Goal: Task Accomplishment & Management: Use online tool/utility

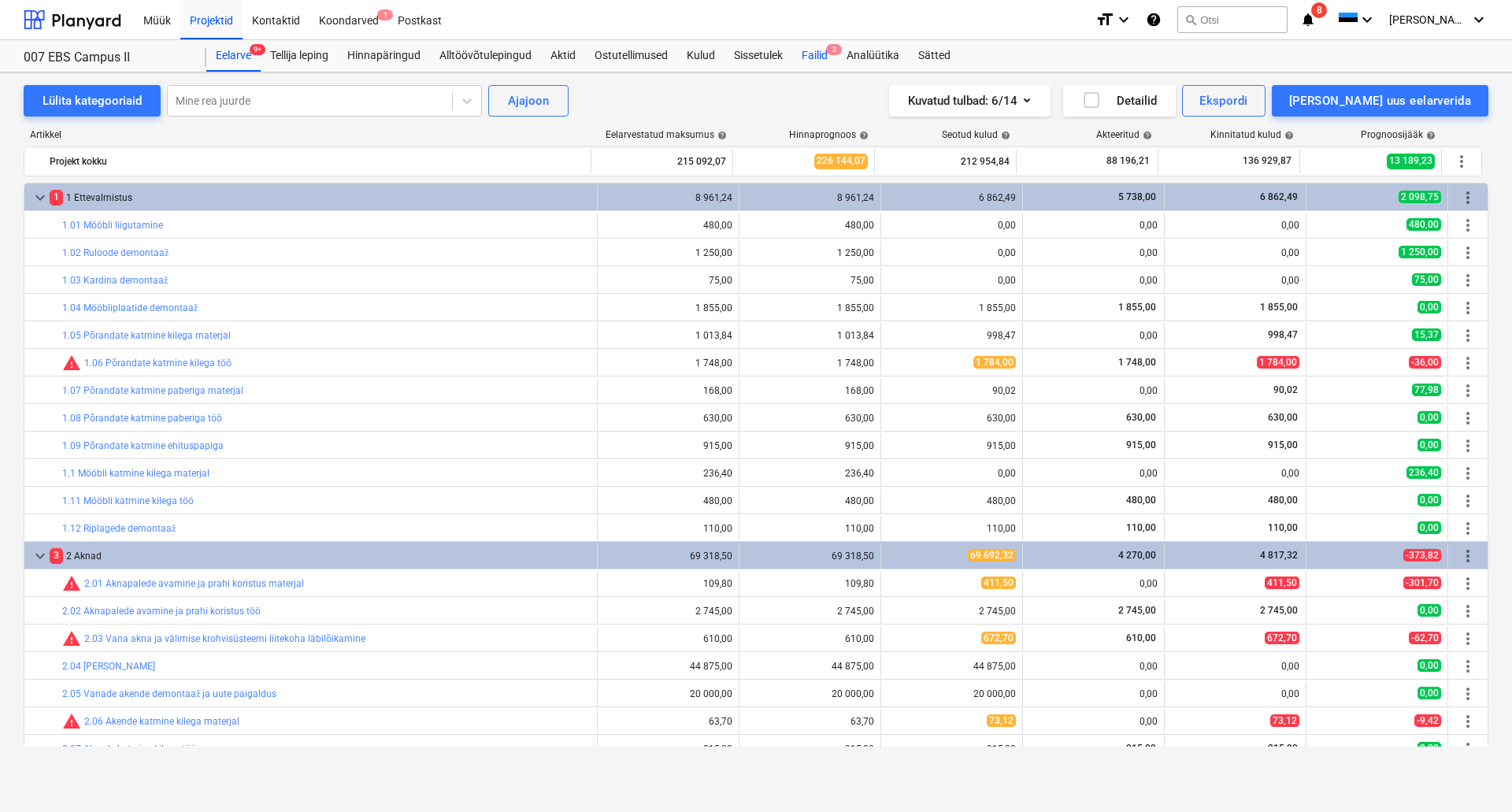
click at [810, 59] on div "Failid 2" at bounding box center [814, 56] width 45 height 31
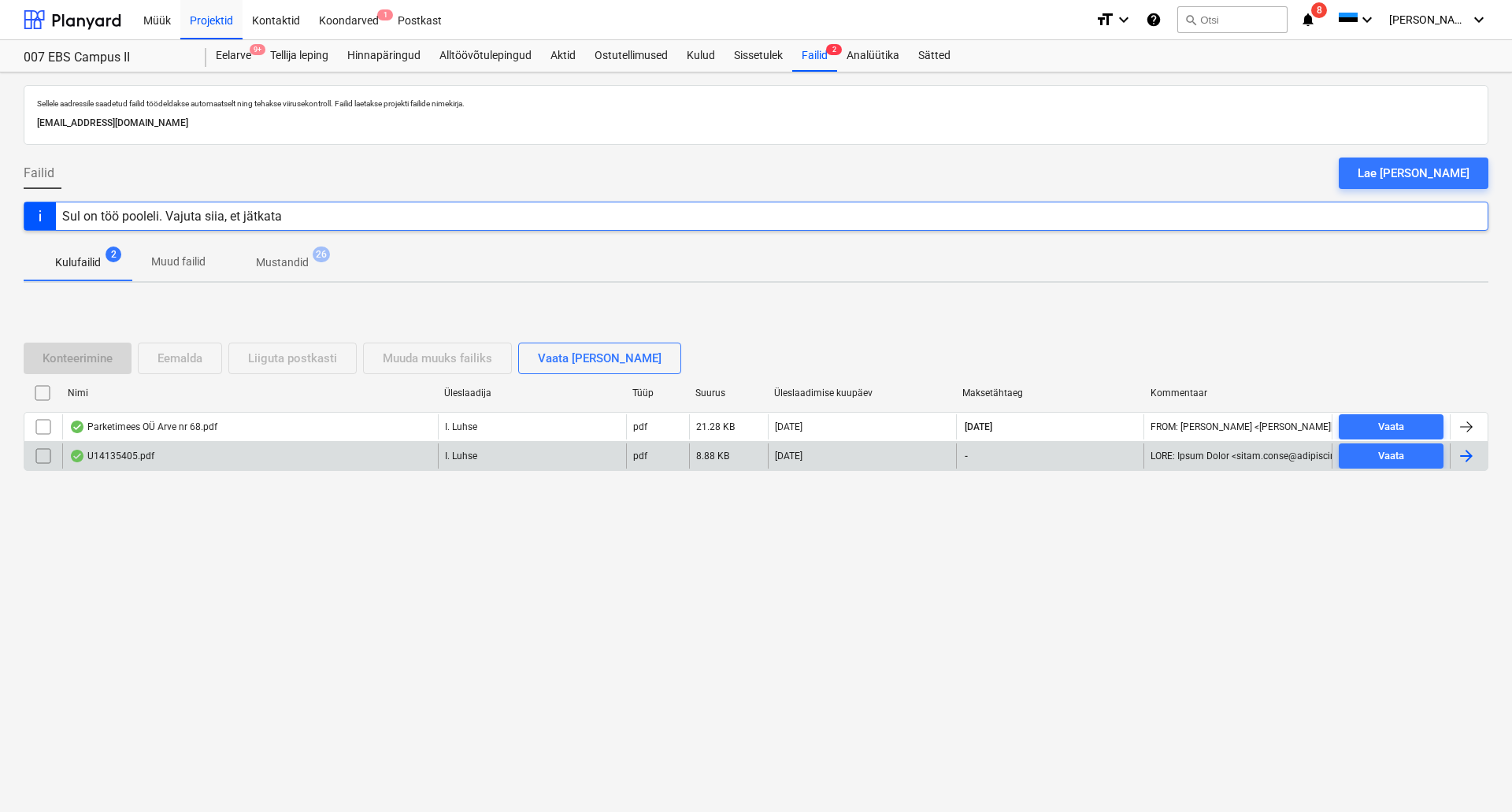
click at [213, 455] on div "U14135405.pdf" at bounding box center [249, 456] width 375 height 26
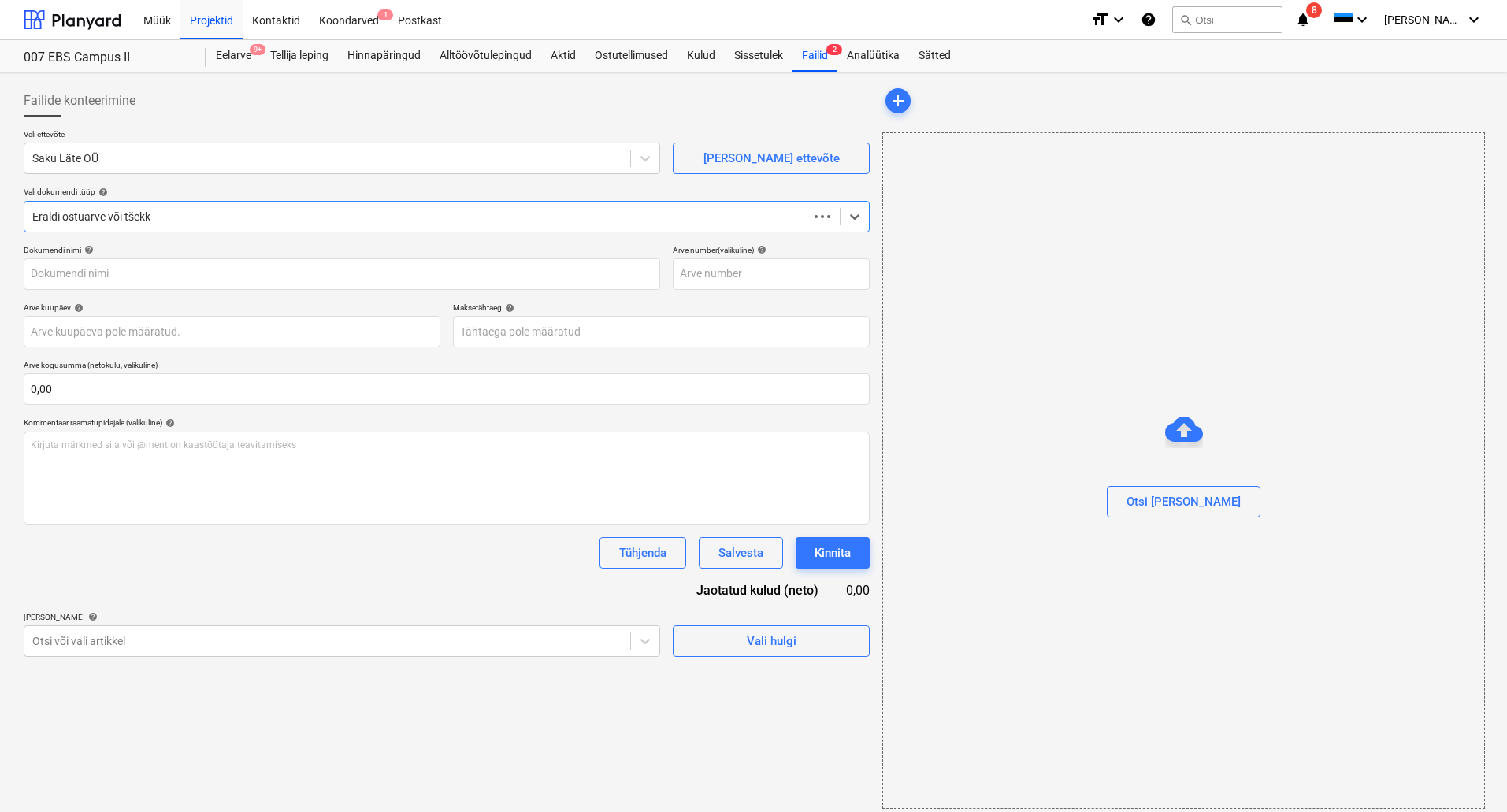
type input "U14135405"
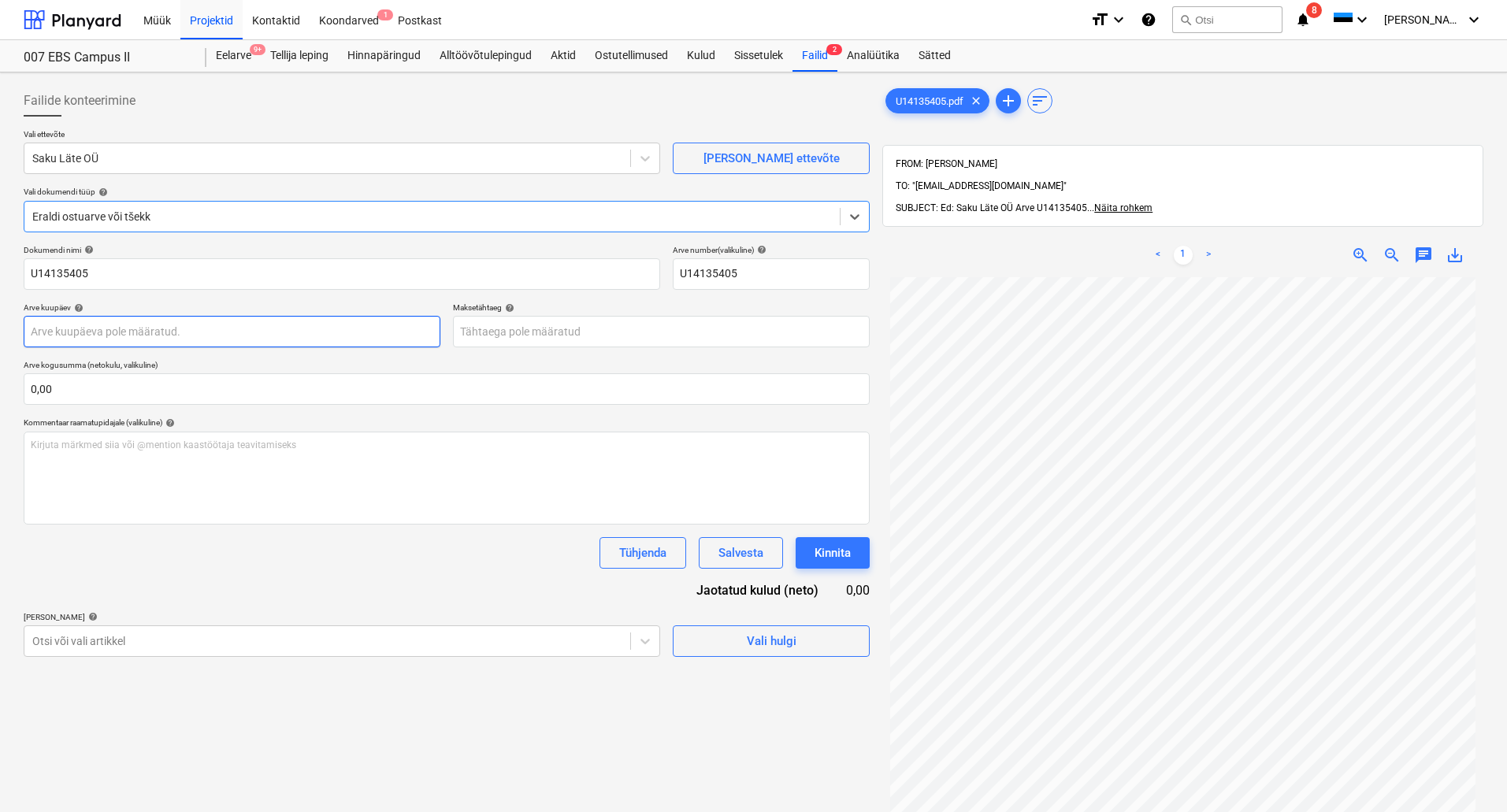
click at [237, 333] on body "Müük Projektid Kontaktid Koondarved 1 Postkast format_size keyboard_arrow_down …" at bounding box center [754, 406] width 1507 height 812
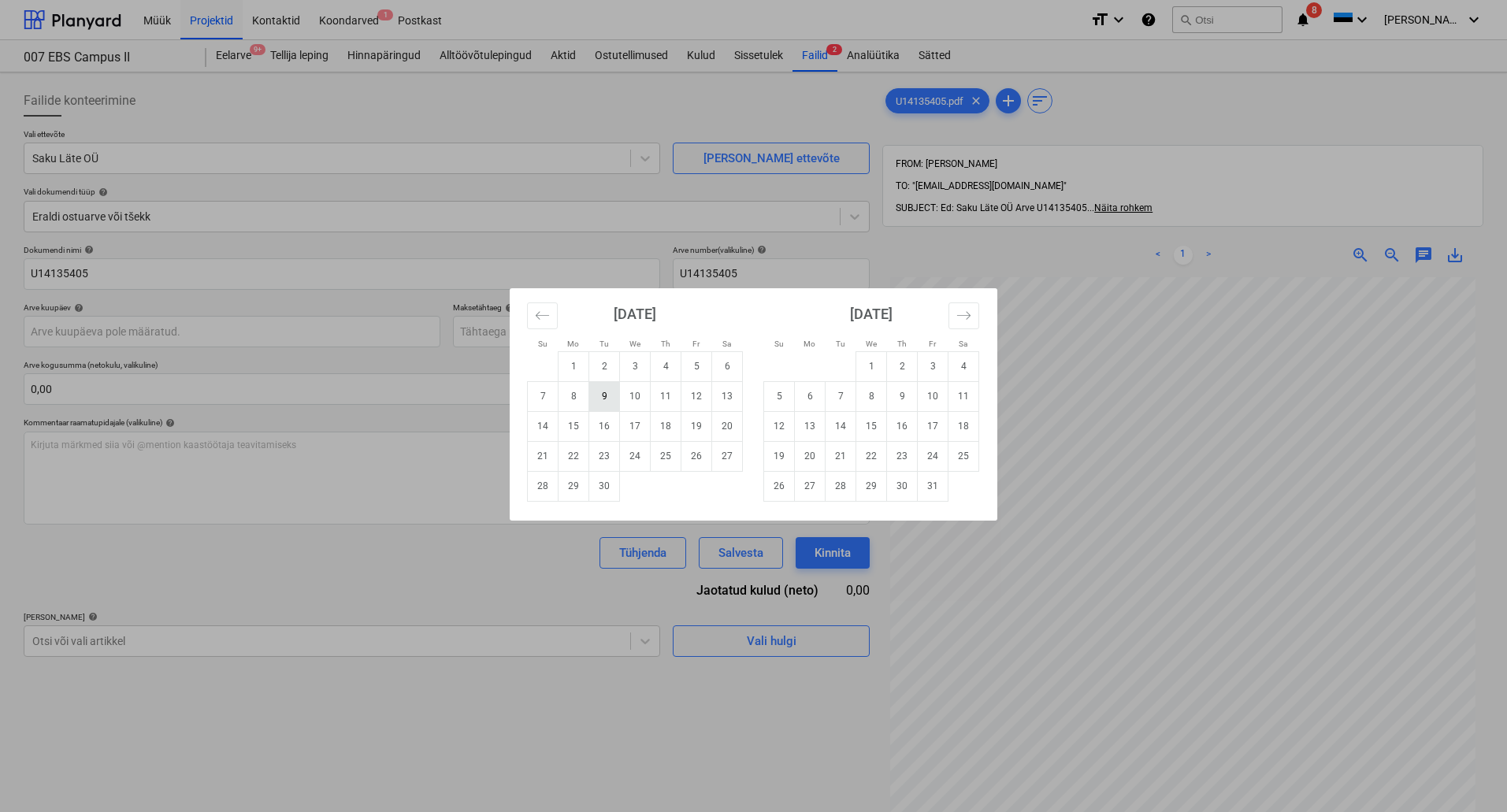
click at [598, 401] on td "9" at bounding box center [604, 396] width 31 height 30
type input "[DATE]"
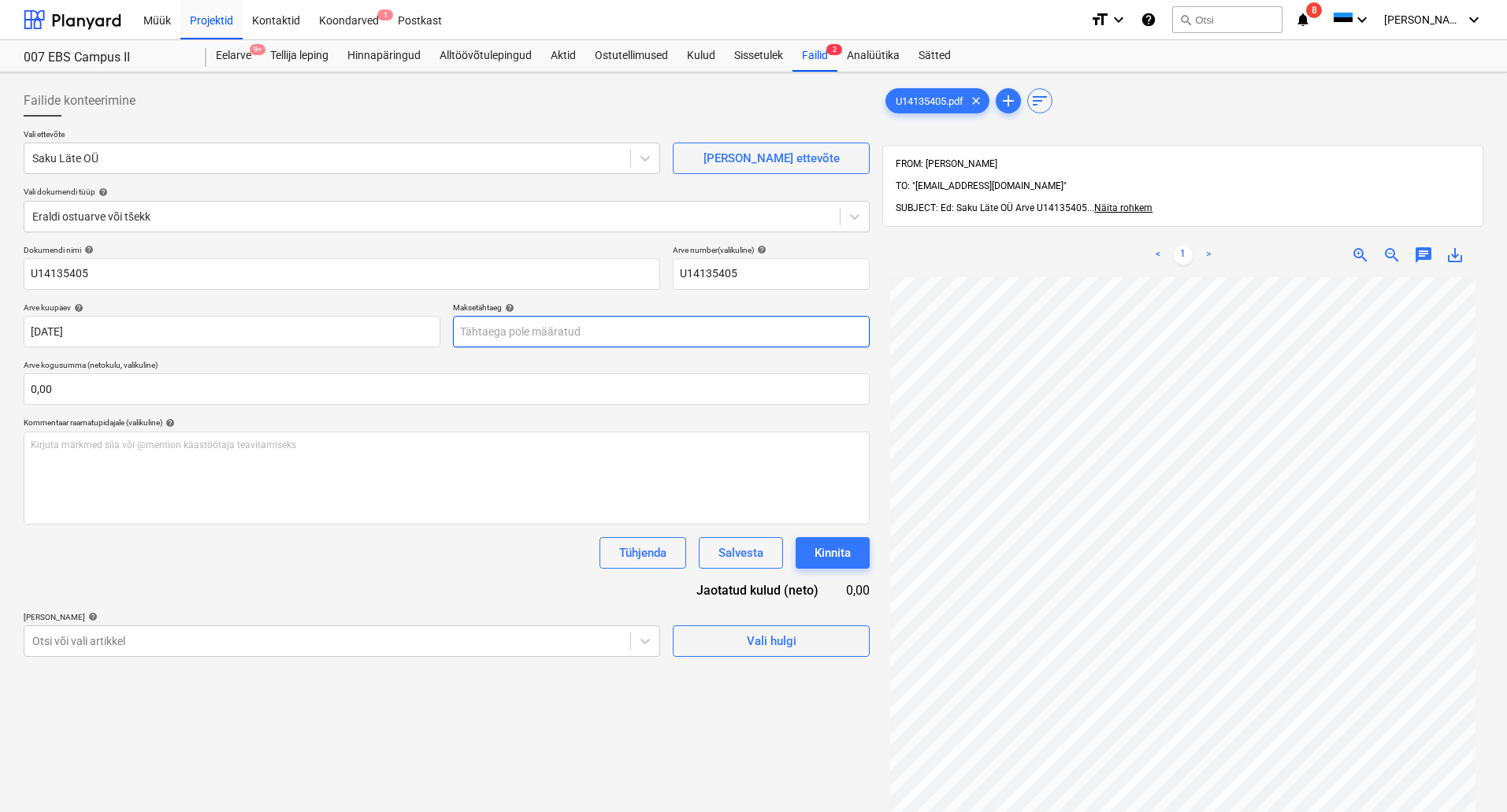
click at [517, 334] on body "Müük Projektid Kontaktid Koondarved 1 Postkast format_size keyboard_arrow_down …" at bounding box center [754, 406] width 1507 height 812
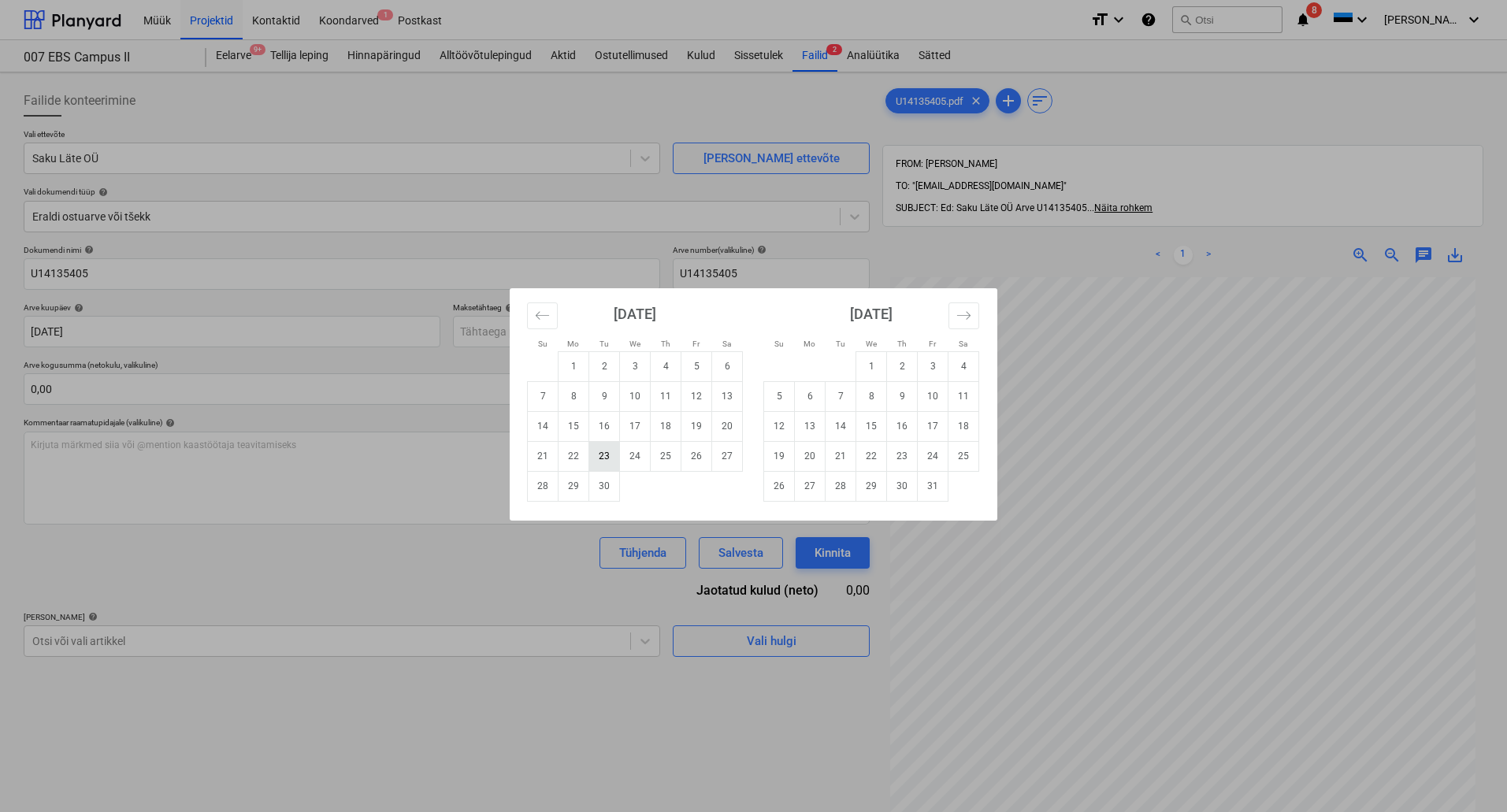
click at [597, 458] on td "23" at bounding box center [604, 456] width 31 height 30
type input "[DATE]"
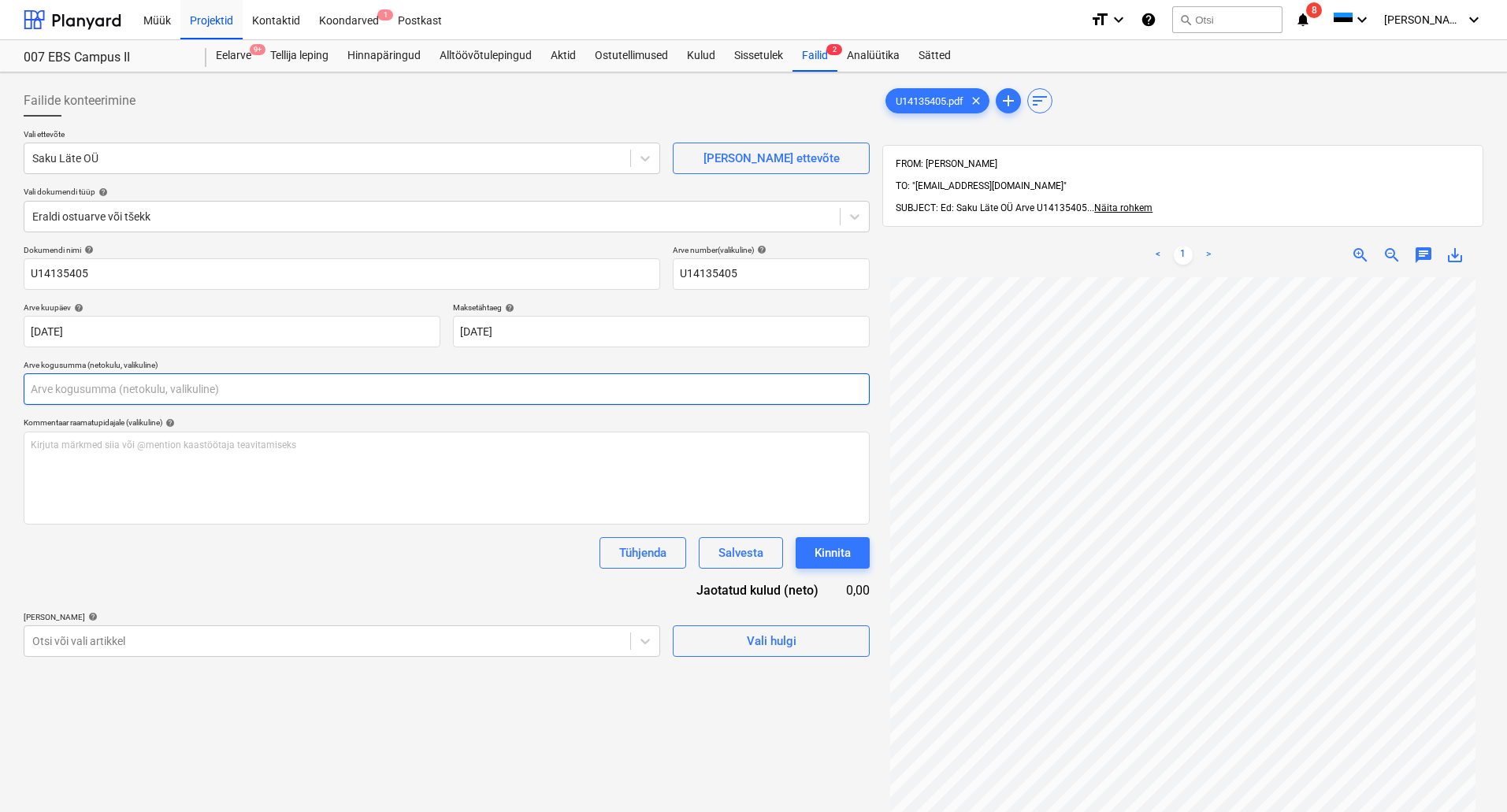
click at [529, 399] on input "text" at bounding box center [446, 389] width 846 height 31
type input "0,00"
click at [1351, 246] on span "zoom_in" at bounding box center [1360, 255] width 19 height 19
click at [87, 393] on input "text" at bounding box center [446, 389] width 846 height 31
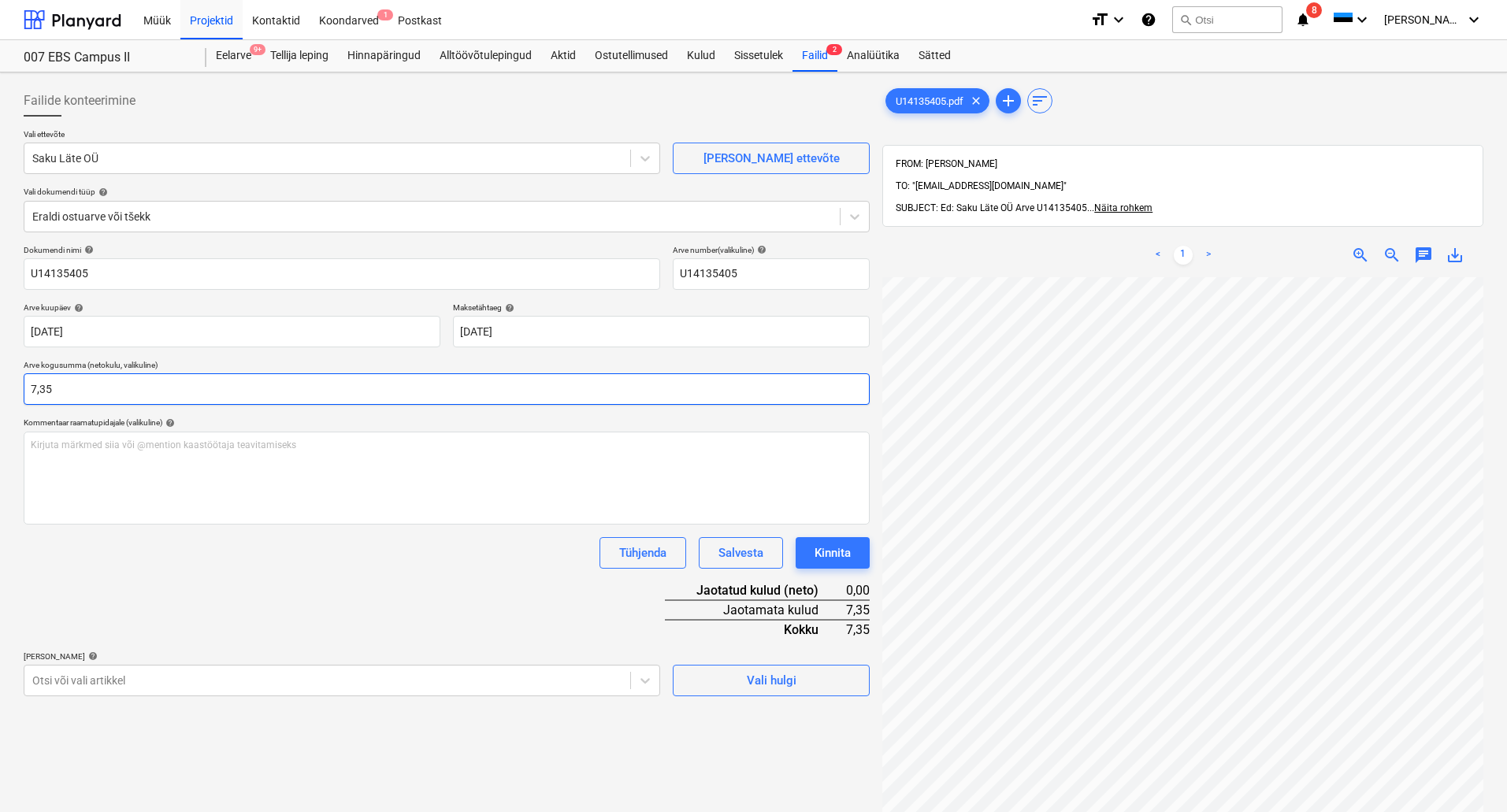
type input "7,35"
click at [292, 552] on div "Tühjenda Salvesta Kinnita" at bounding box center [446, 553] width 846 height 31
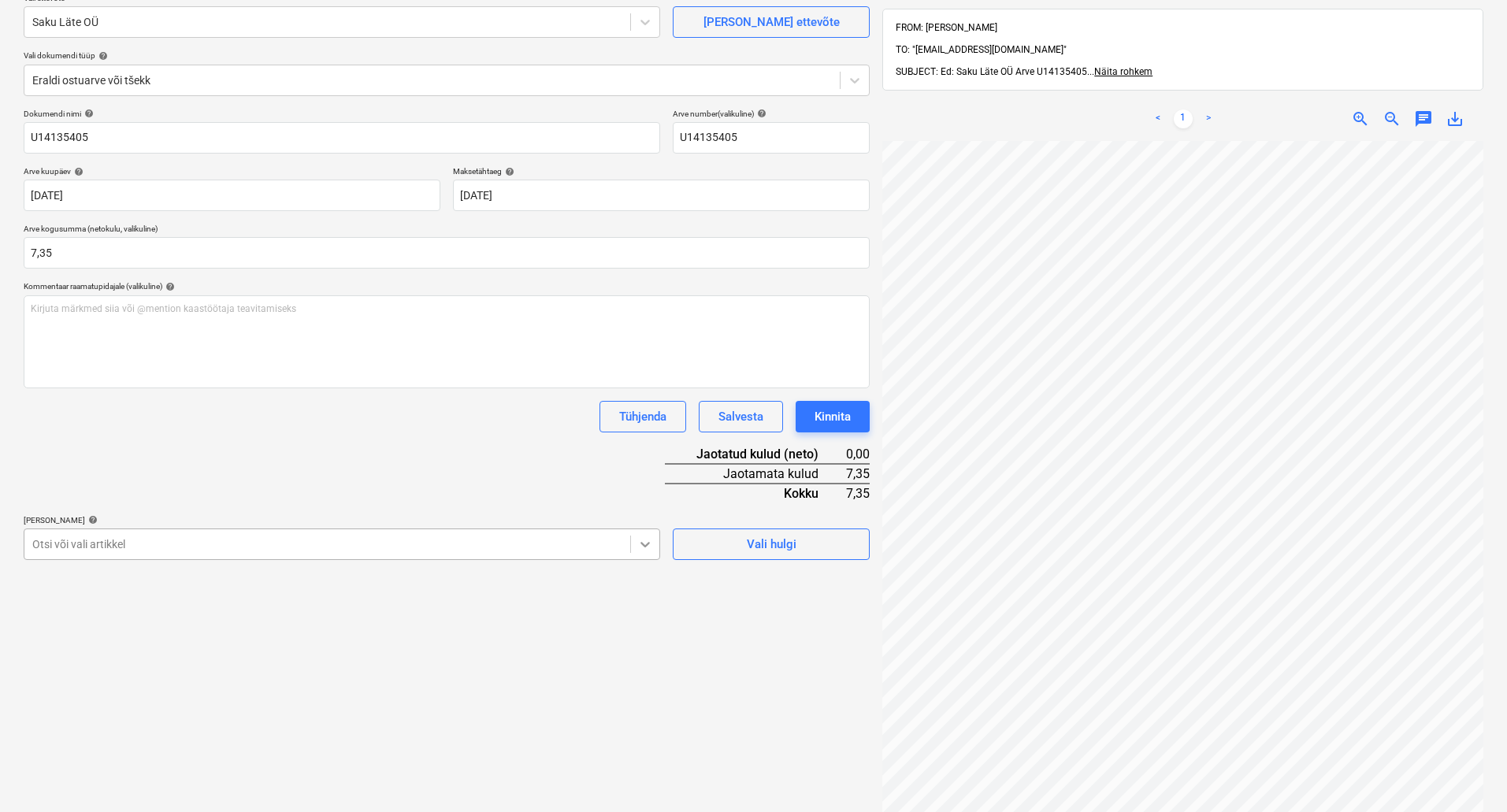
click at [643, 676] on body "Müük Projektid Kontaktid Koondarved 1 Postkast format_size keyboard_arrow_down …" at bounding box center [754, 270] width 1507 height 812
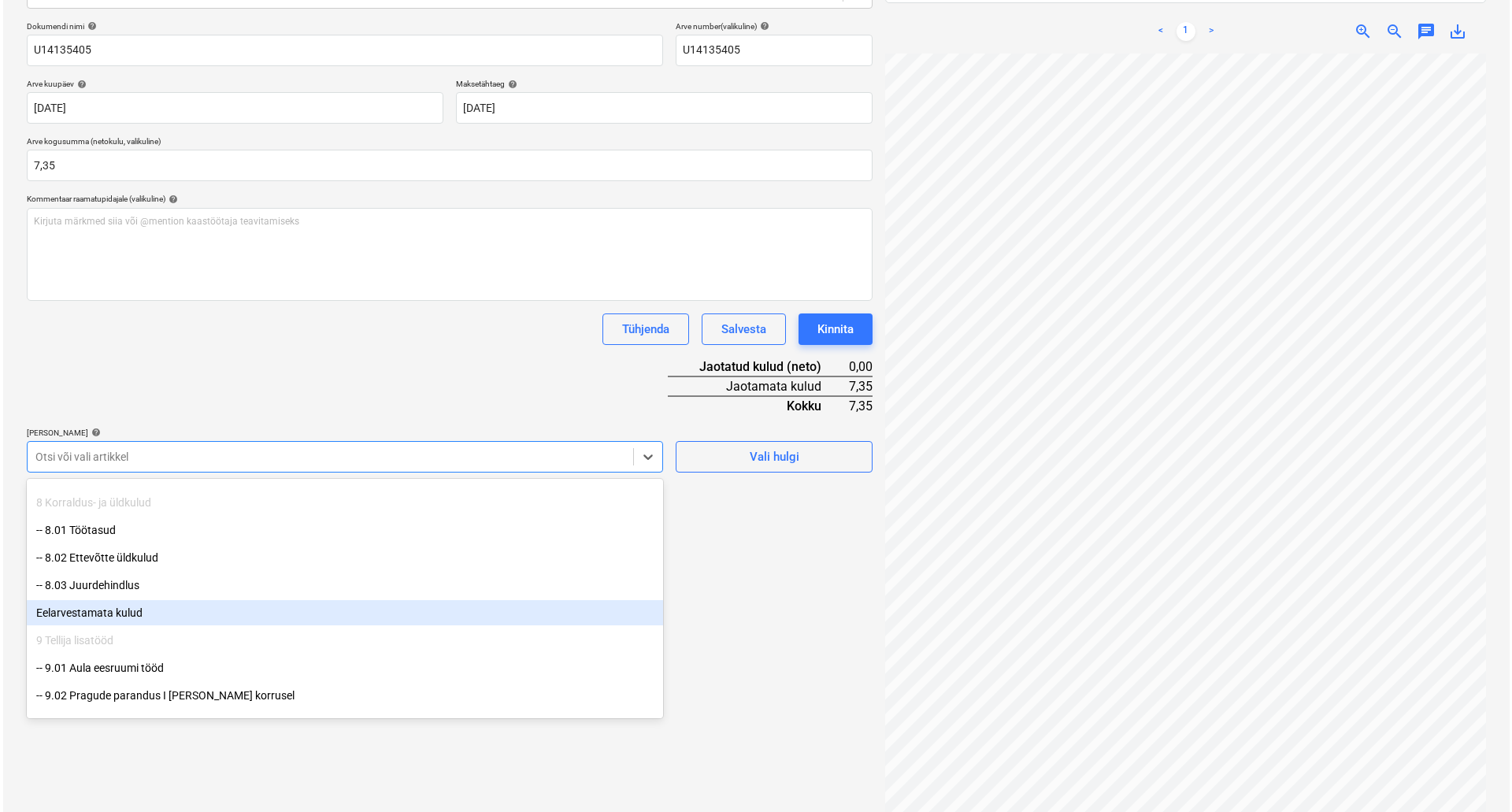
scroll to position [1595, 0]
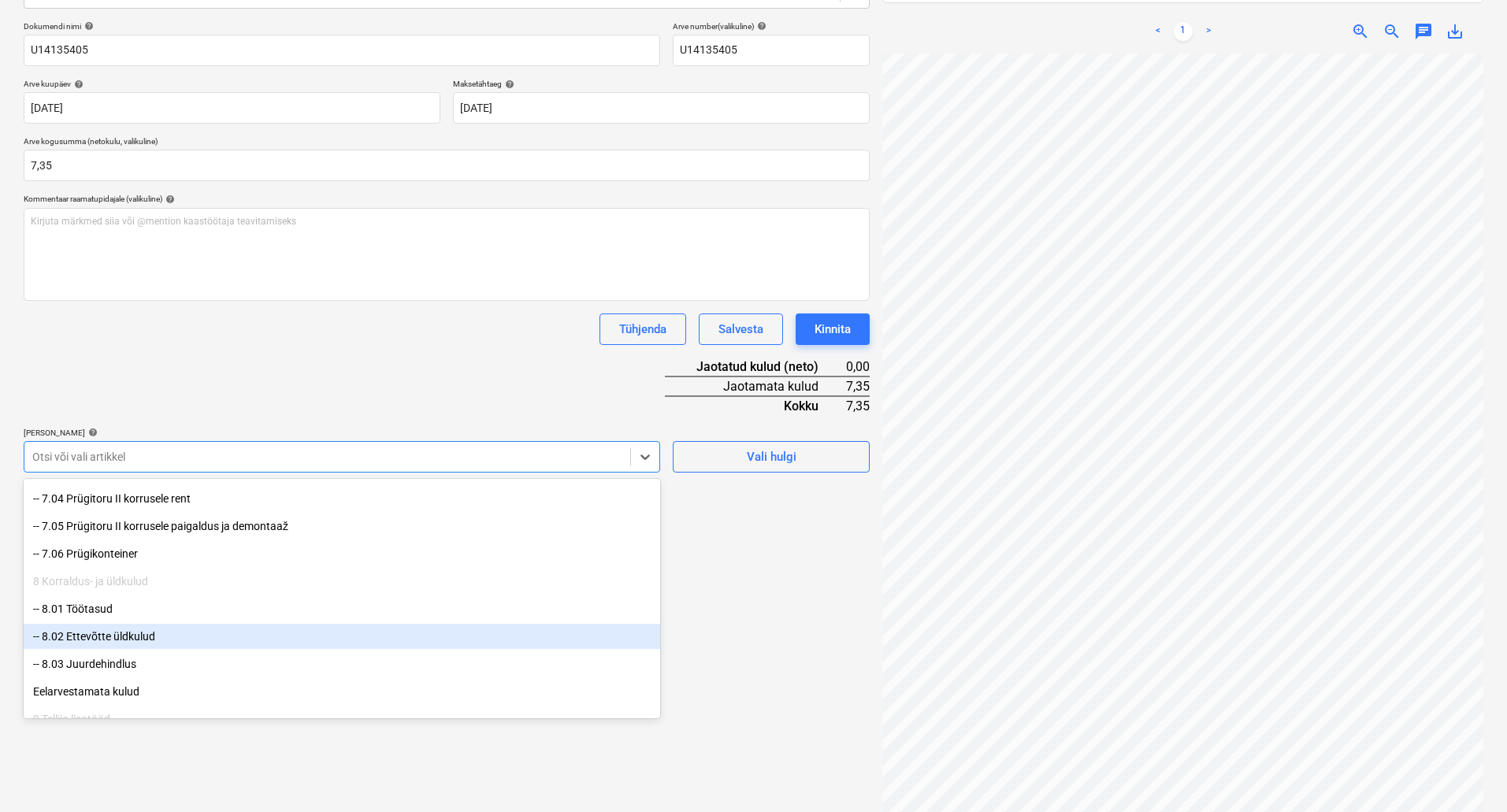
click at [219, 630] on div "-- 8.02 Ettevõtte üldkulud" at bounding box center [342, 636] width 636 height 26
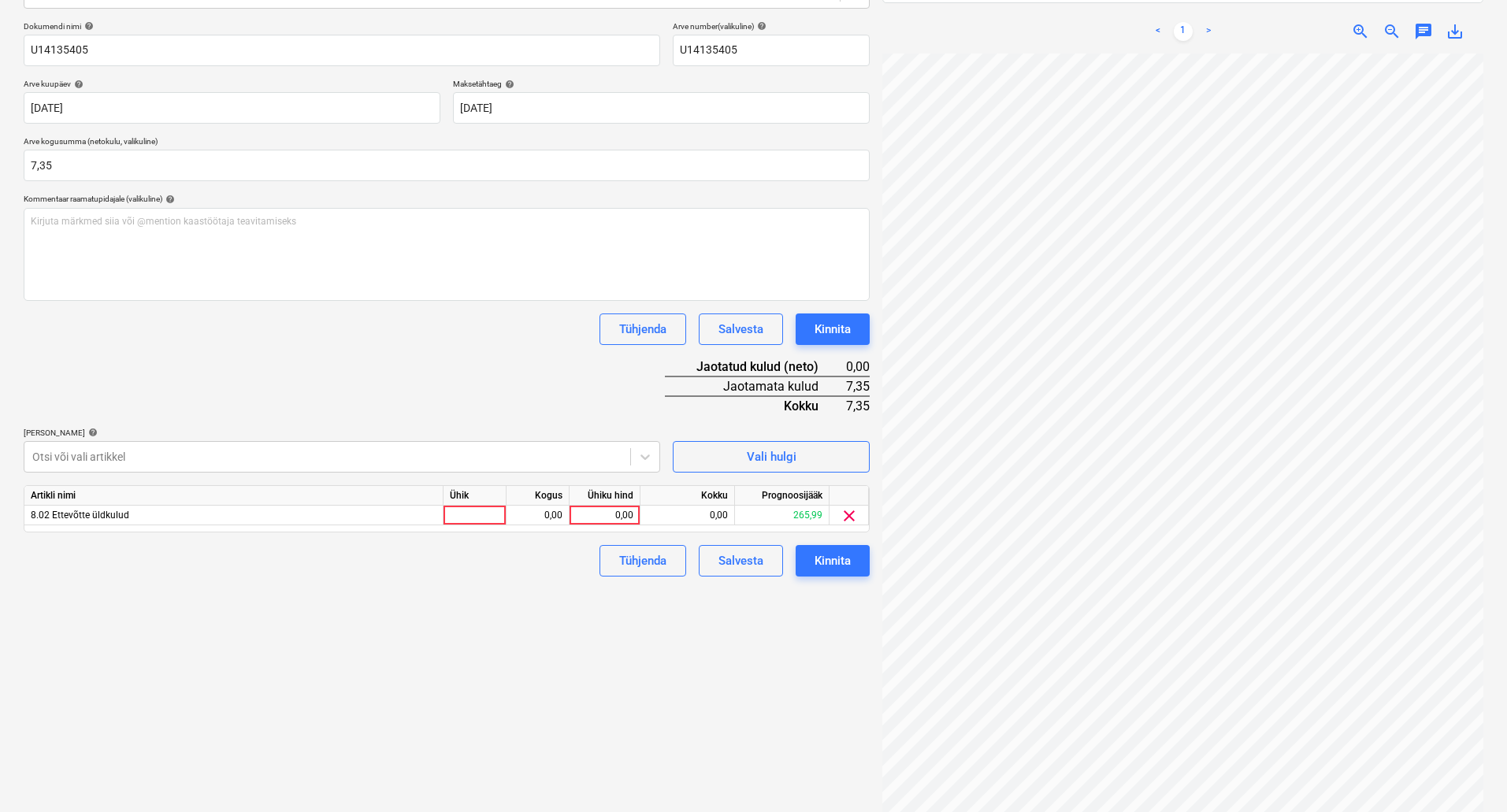
click at [820, 637] on div "Failide konteerimine Vali ettevõte Saku Läte OÜ [PERSON_NAME] uus ettevõte Vali…" at bounding box center [446, 341] width 859 height 973
click at [612, 512] on div "0,00" at bounding box center [605, 516] width 58 height 20
type input "7,35"
click at [629, 664] on div "Failide konteerimine Vali ettevõte Saku Läte OÜ [PERSON_NAME] uus ettevõte Vali…" at bounding box center [446, 341] width 859 height 973
click at [842, 559] on div "Kinnita" at bounding box center [833, 560] width 36 height 21
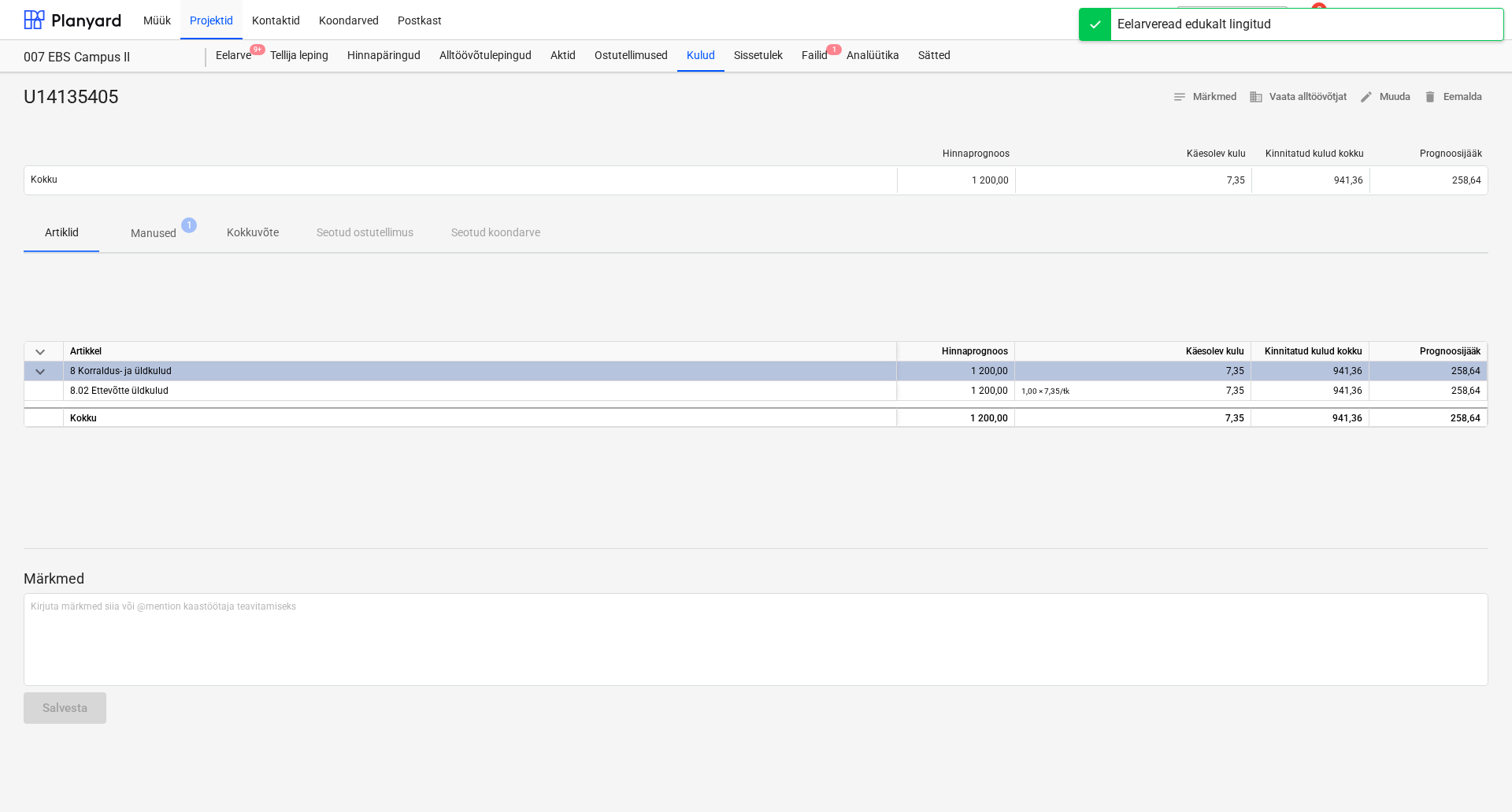
click at [816, 40] on div "Müük Projektid Kontaktid Koondarved Postkast format_size keyboard_arrow_down he…" at bounding box center [756, 20] width 1512 height 40
click at [817, 59] on div "Failid 1" at bounding box center [814, 56] width 45 height 31
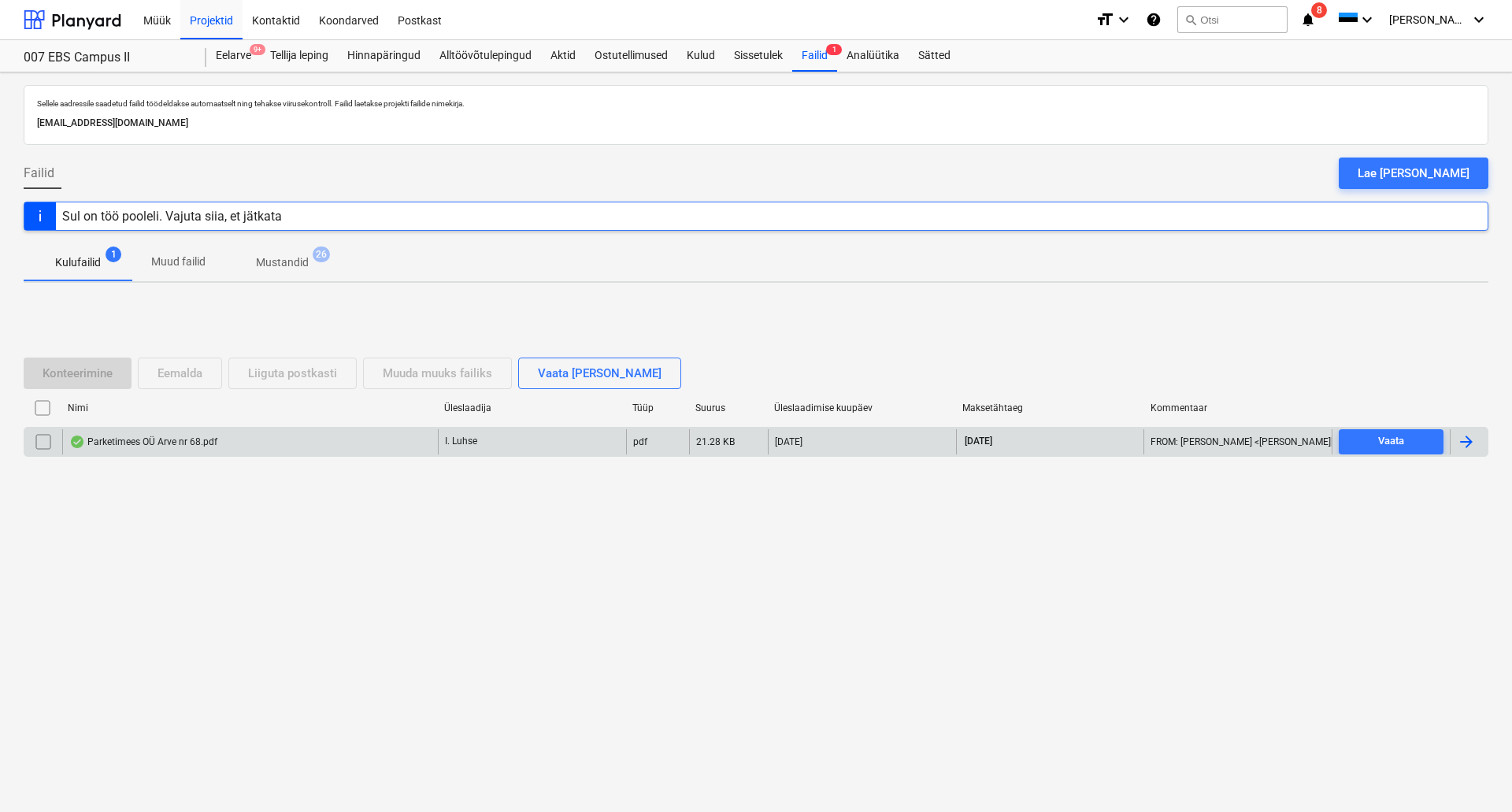
click at [233, 448] on div "Parketimees OÜ Arve nr 68.pdf" at bounding box center [249, 441] width 375 height 26
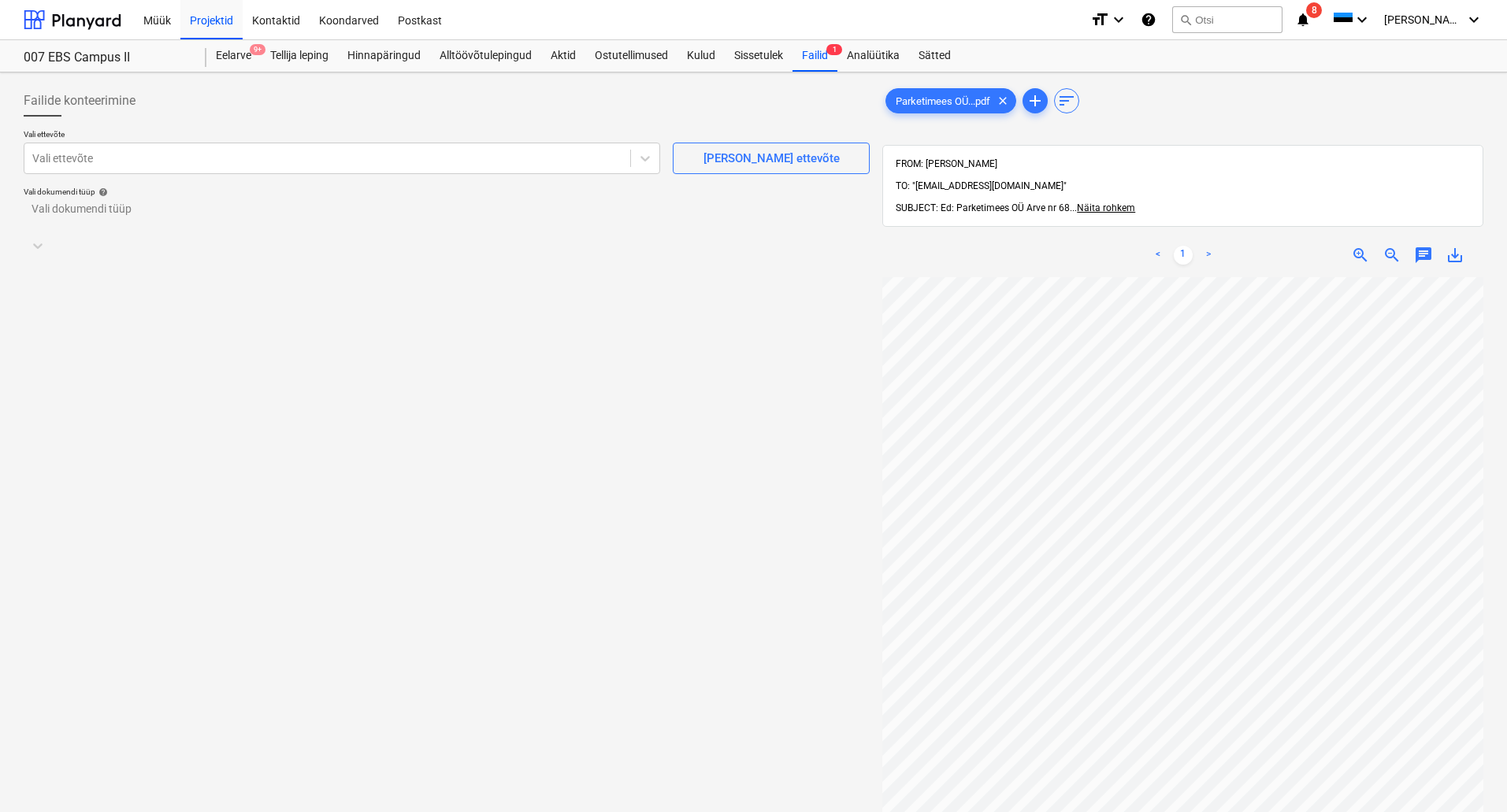
scroll to position [63, 99]
click at [639, 156] on icon at bounding box center [645, 158] width 16 height 16
click at [1361, 246] on span "zoom_in" at bounding box center [1360, 255] width 19 height 19
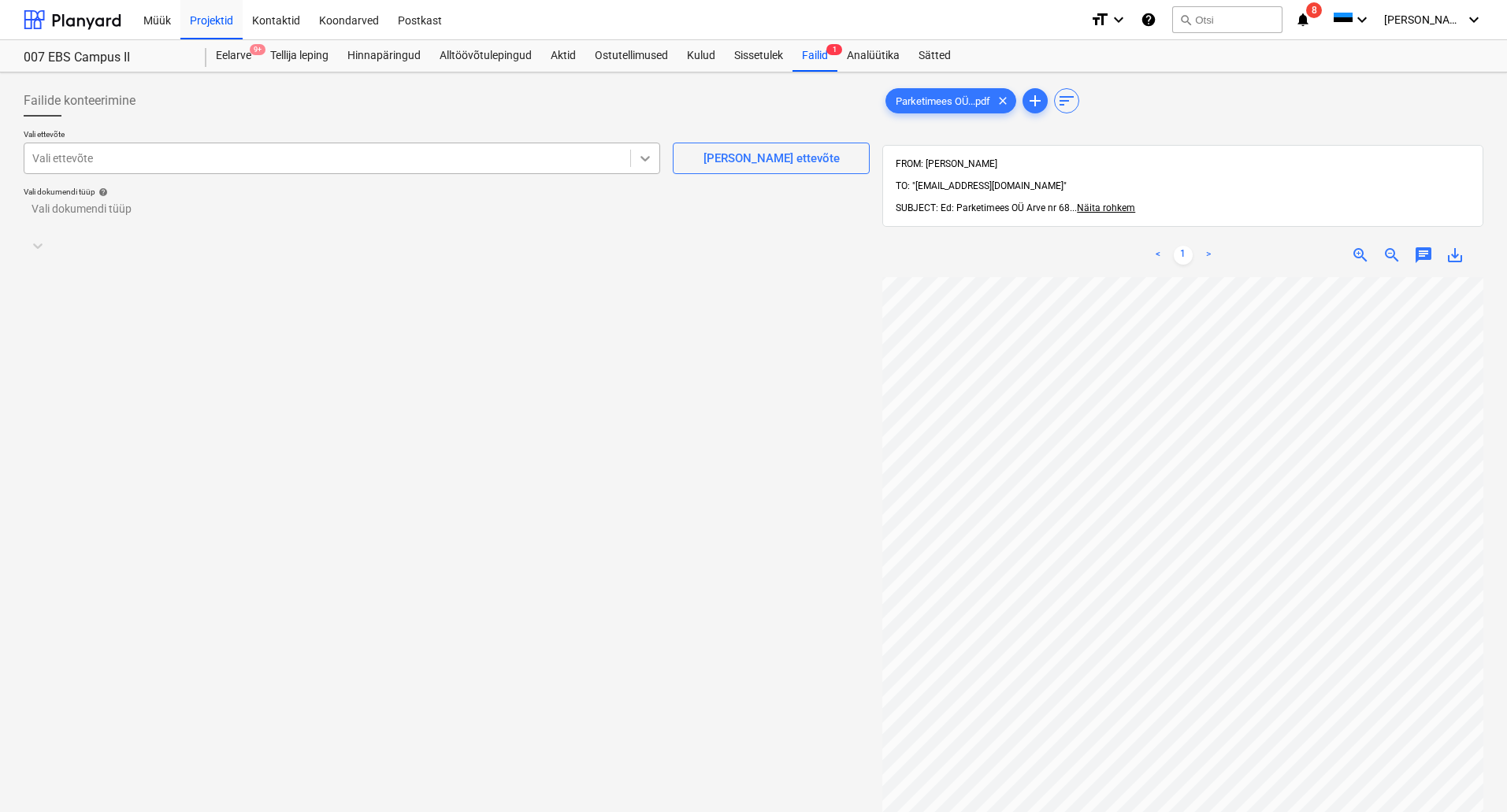
click at [647, 158] on icon at bounding box center [645, 158] width 9 height 6
type input "p"
click at [753, 162] on div "[PERSON_NAME] ettevõte" at bounding box center [772, 158] width 136 height 21
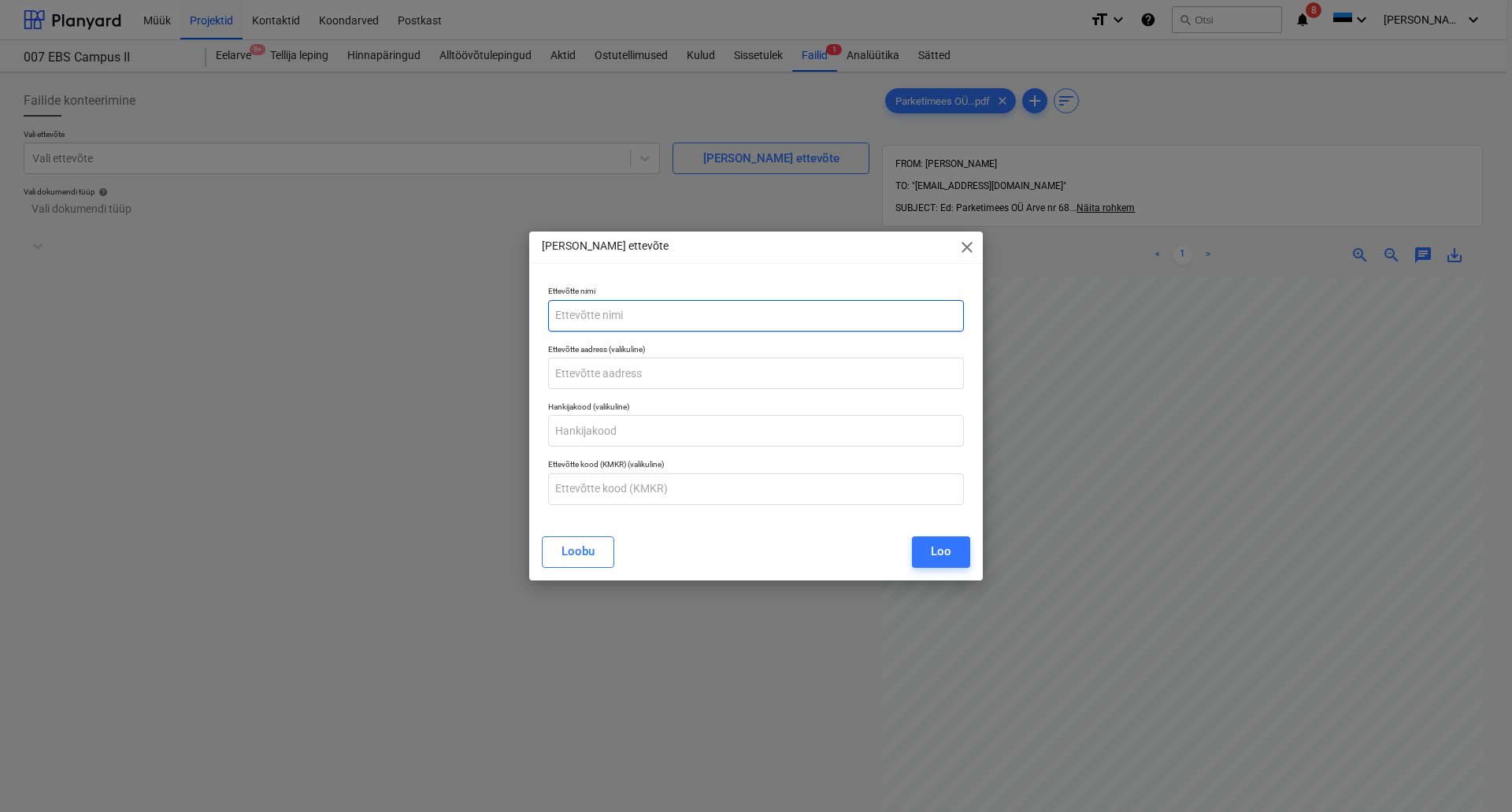
click at [619, 320] on input "text" at bounding box center [756, 316] width 416 height 31
type input "Parketimees OÜ"
click at [624, 371] on input "text" at bounding box center [756, 373] width 416 height 31
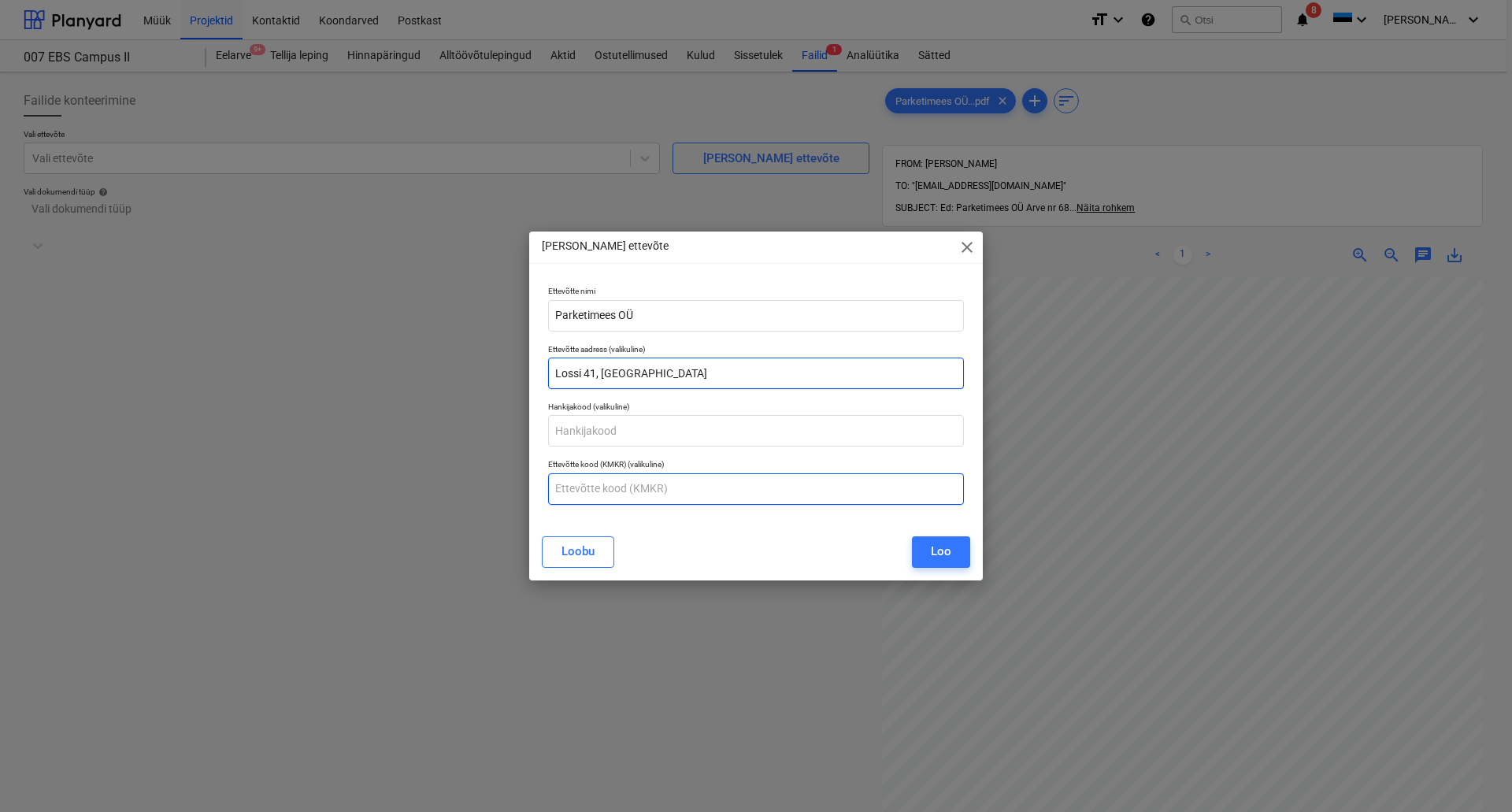
type input "Lossi 41, [GEOGRAPHIC_DATA]"
click at [657, 495] on input "text" at bounding box center [756, 489] width 416 height 31
type input "11170610"
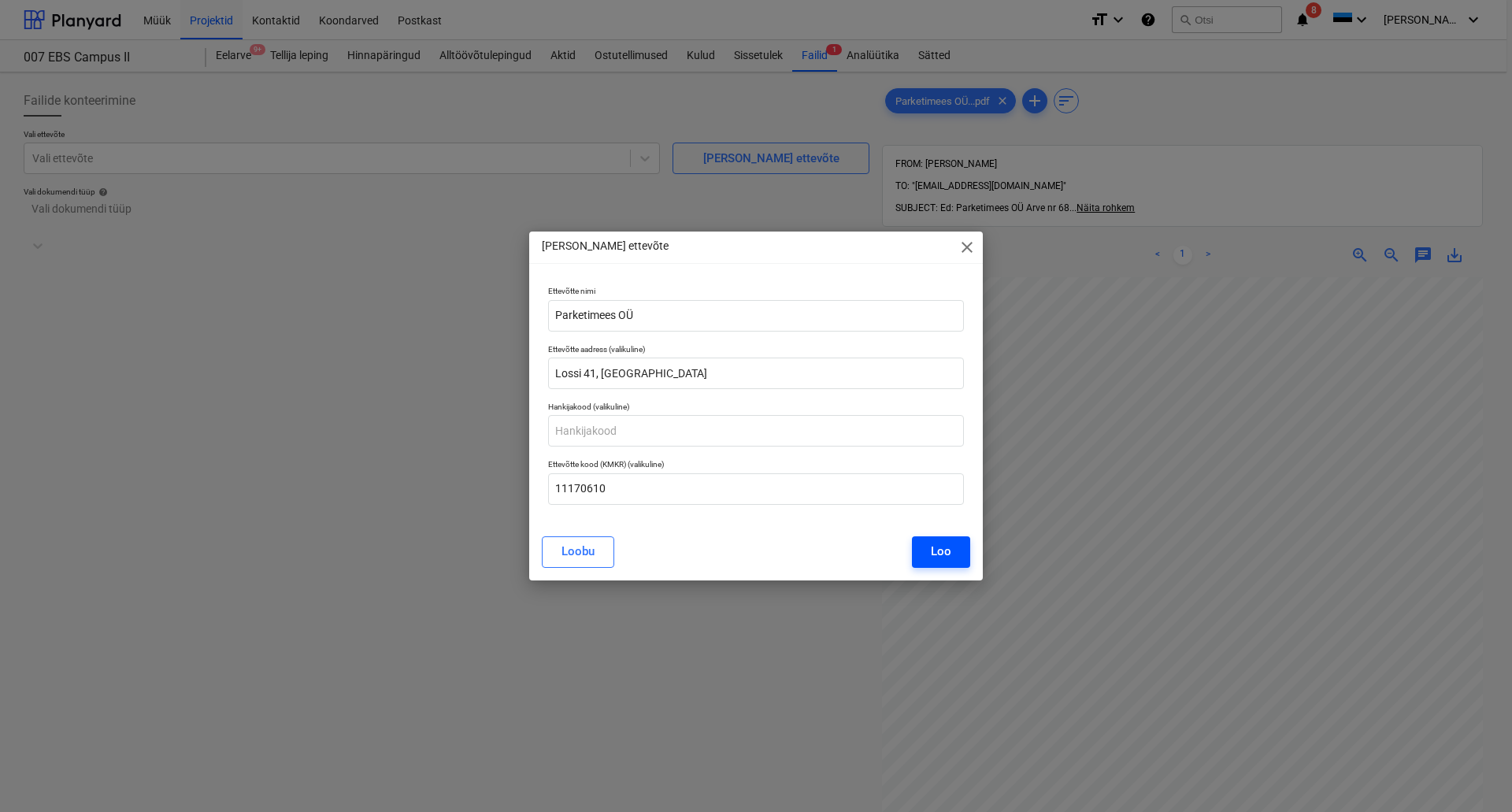
click at [935, 545] on div "Loo" at bounding box center [940, 551] width 21 height 21
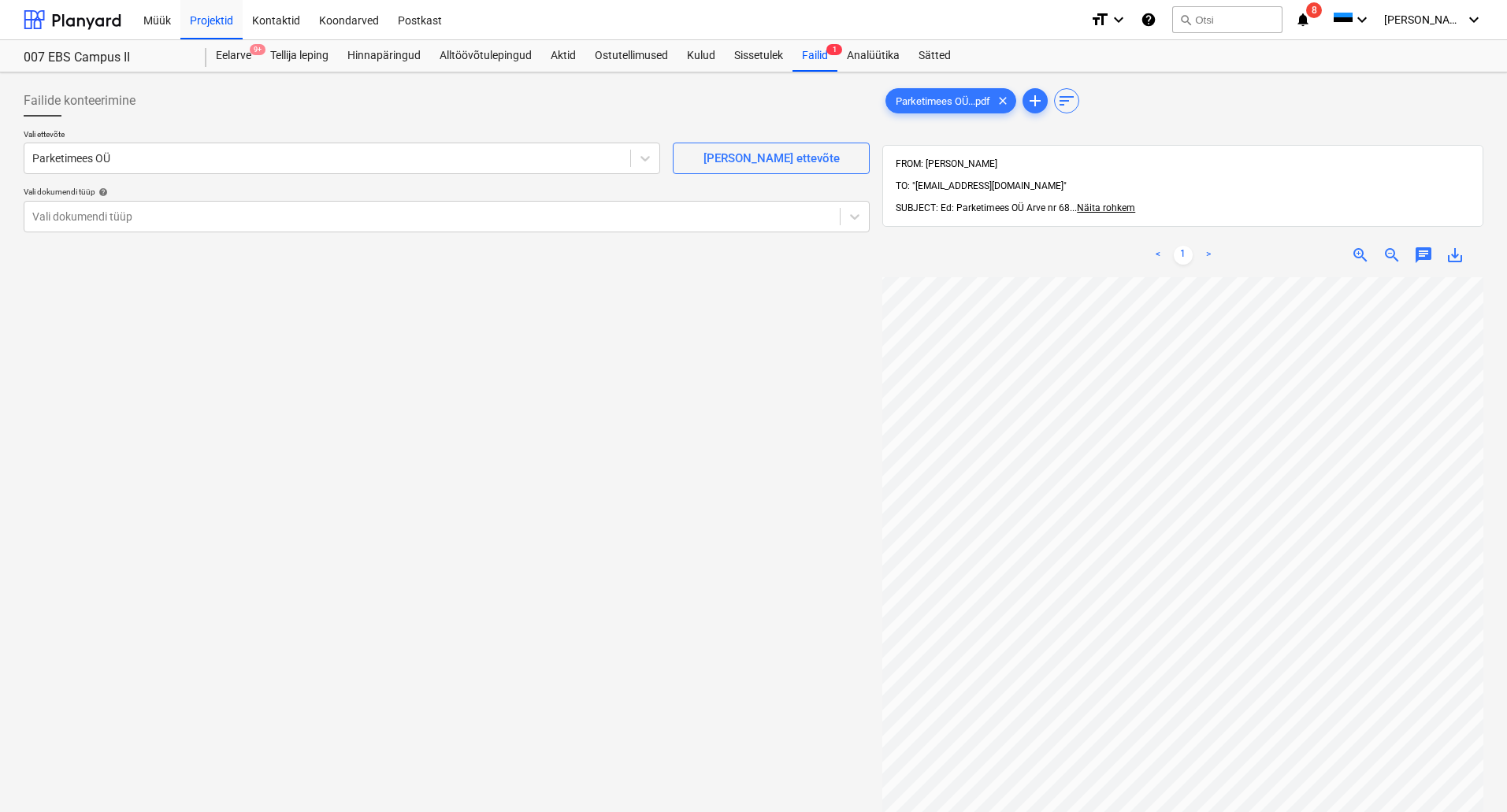
scroll to position [161, 228]
click at [851, 211] on icon at bounding box center [854, 216] width 16 height 16
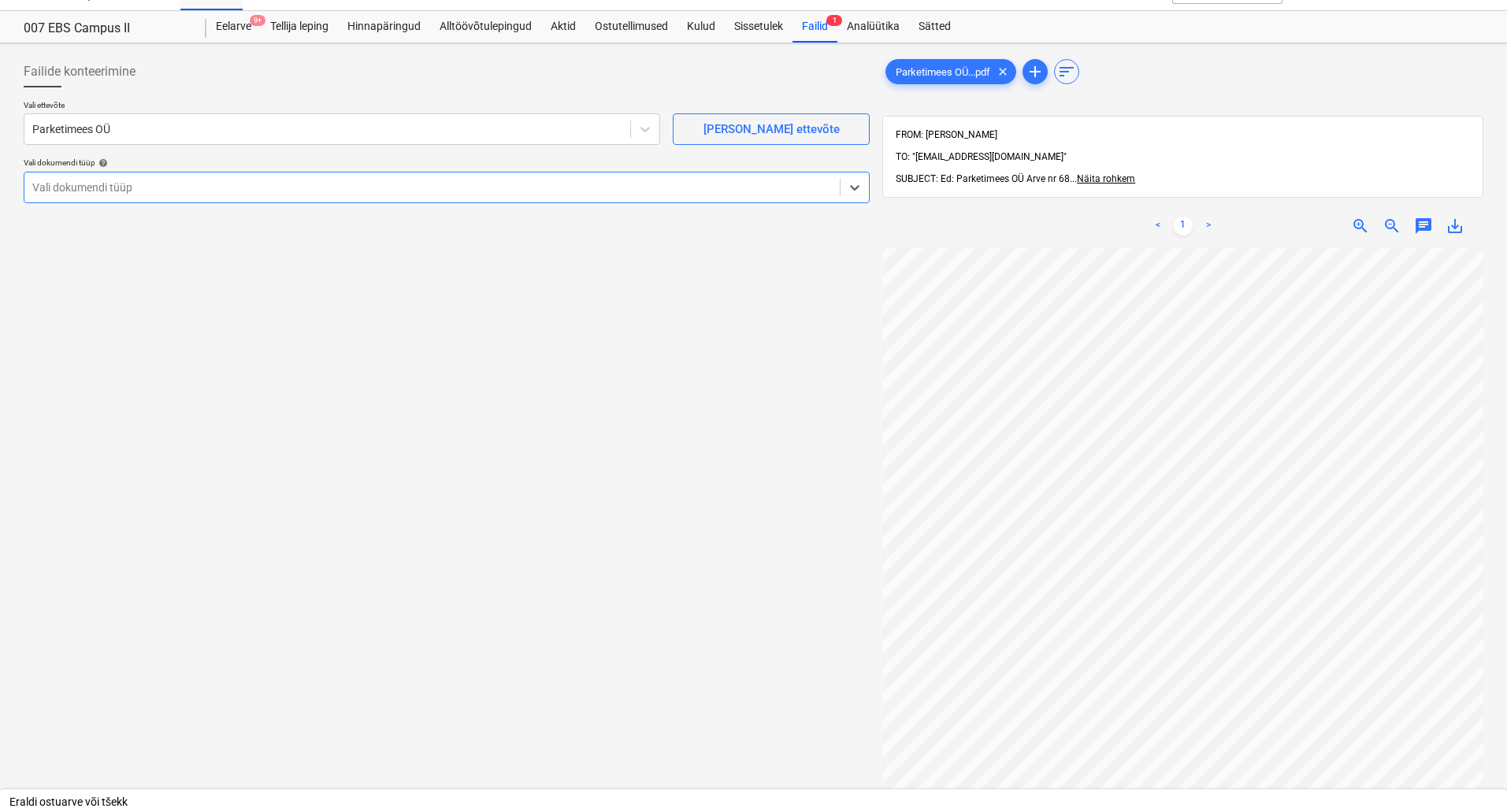
scroll to position [0, 0]
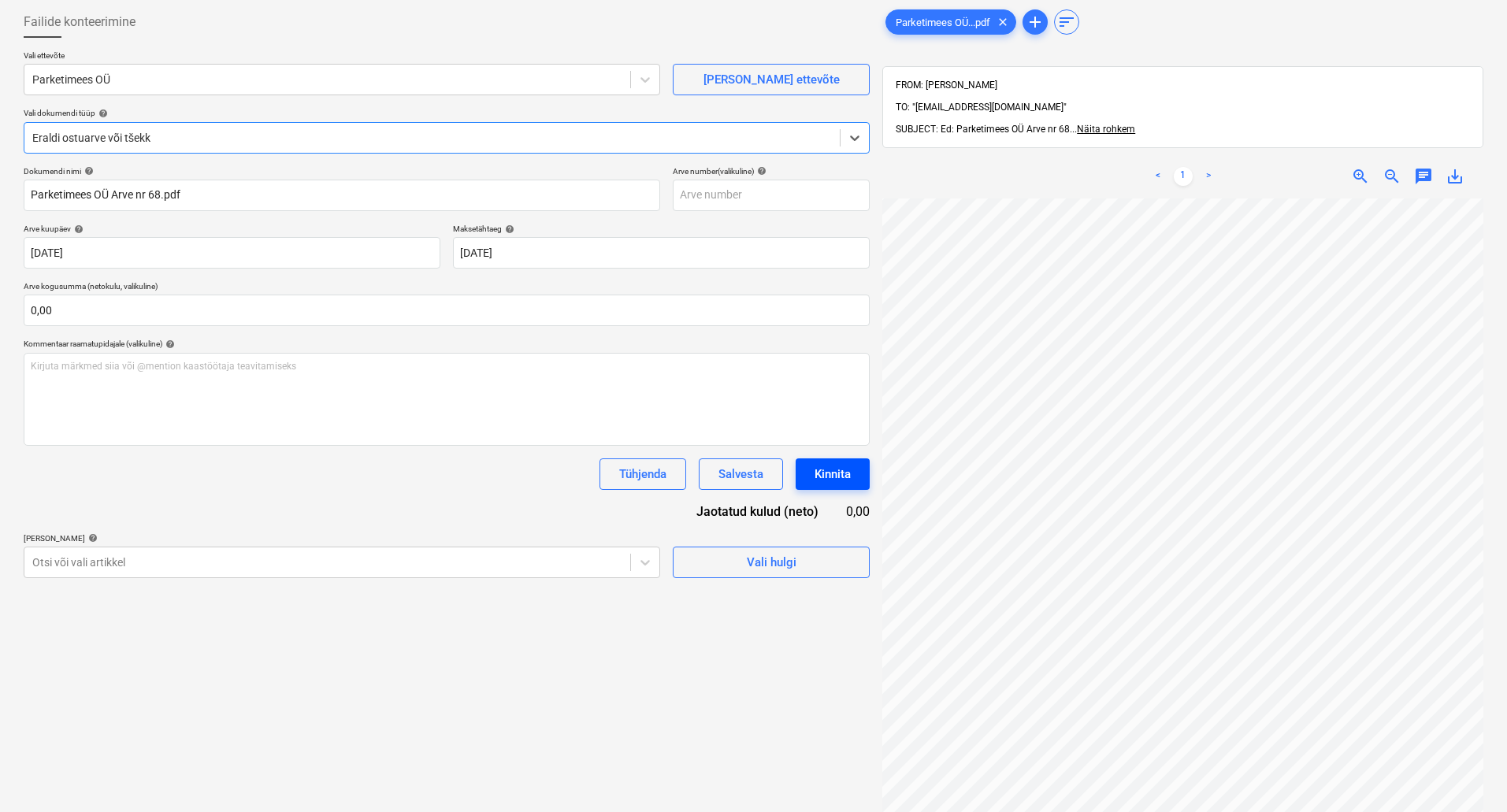
scroll to position [169, 228]
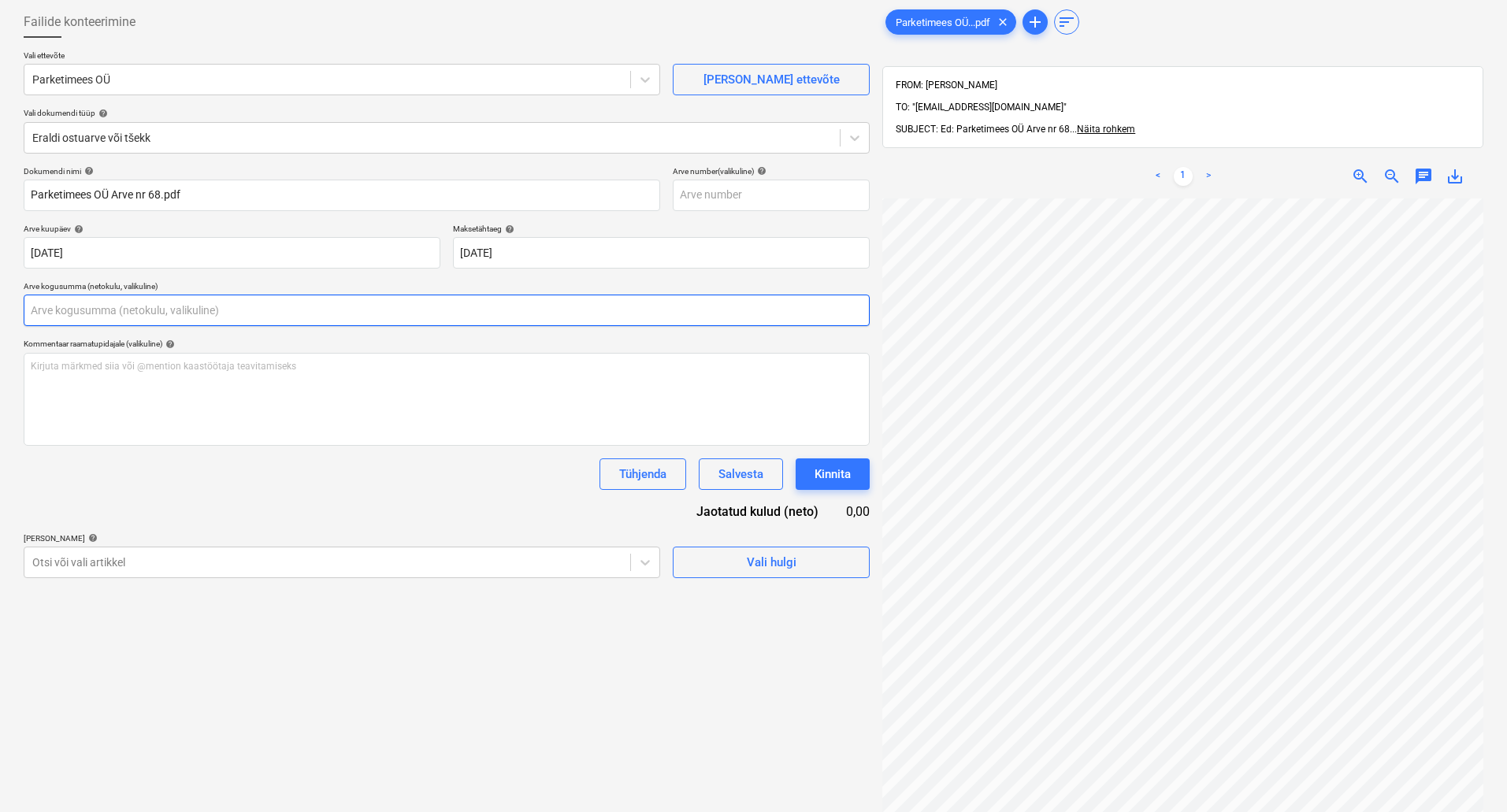
click at [288, 318] on input "text" at bounding box center [446, 310] width 846 height 31
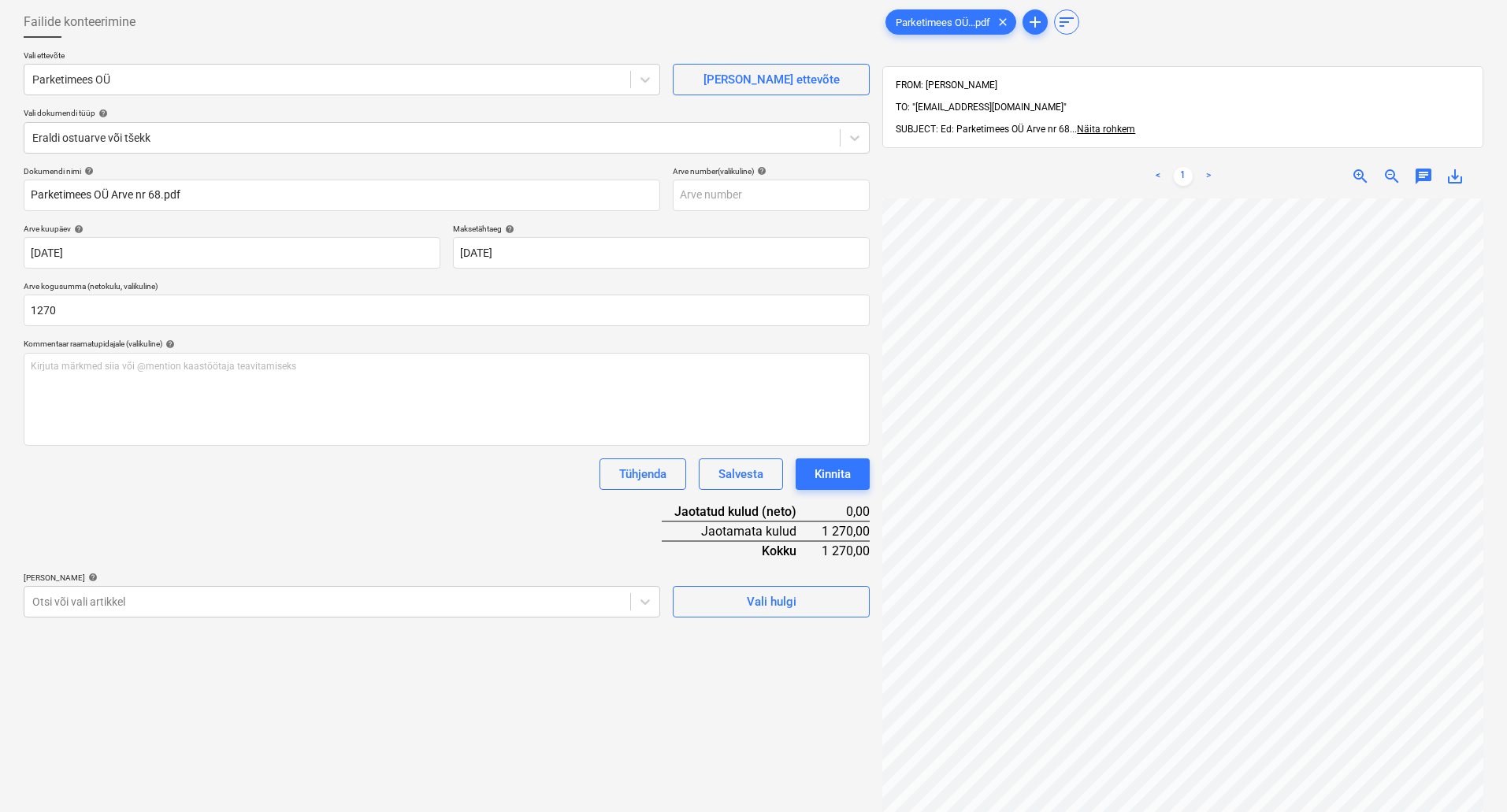
type input "1 270,00"
click at [338, 515] on div "Dokumendi nimi help Parketimees OÜ Arve nr 68.pdf Arve number (valikuline) help…" at bounding box center [446, 391] width 846 height 451
click at [645, 605] on body "Müük Projektid Kontaktid Koondarved Postkast format_size keyboard_arrow_down he…" at bounding box center [754, 328] width 1507 height 812
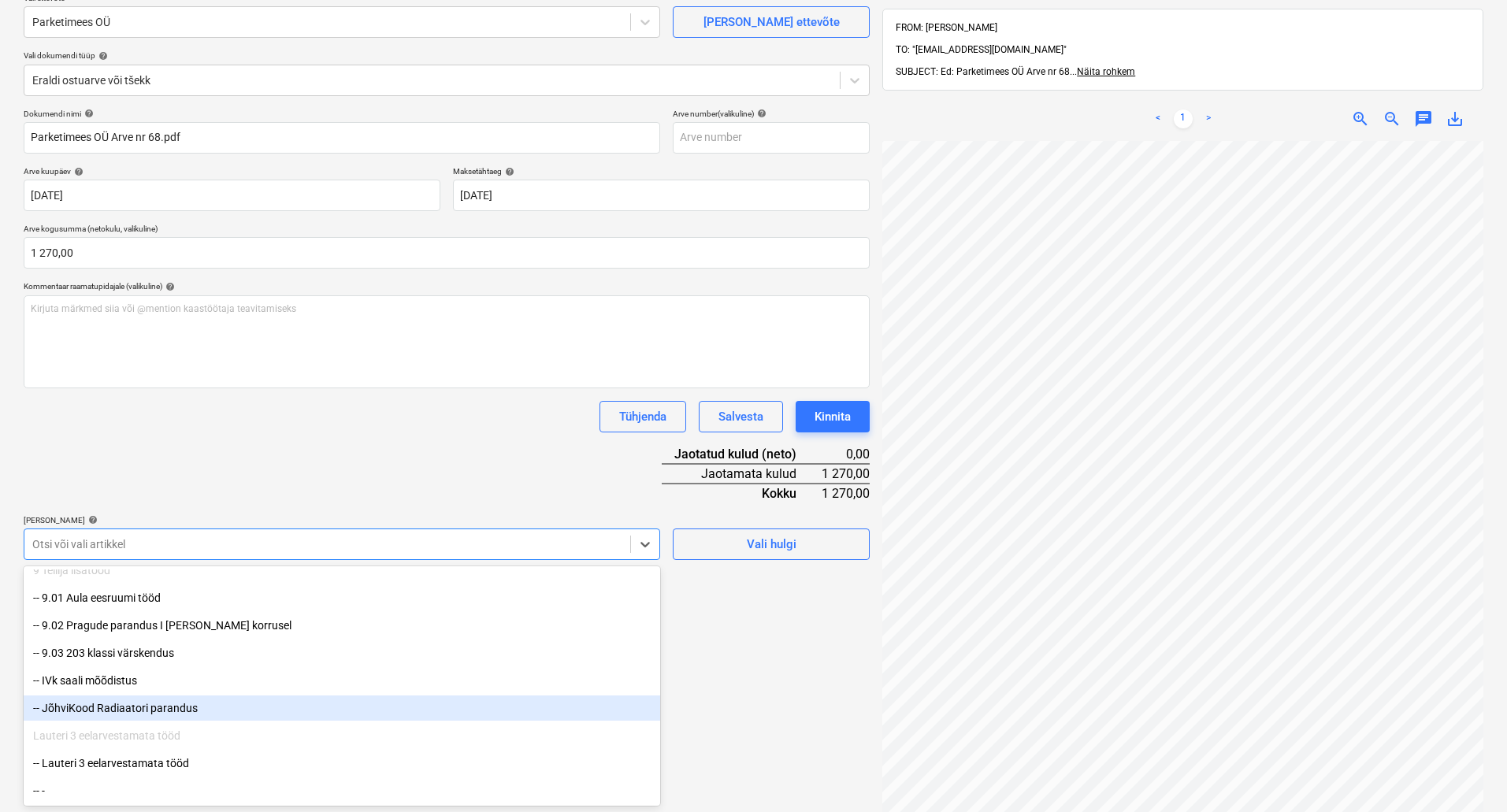
scroll to position [224, 0]
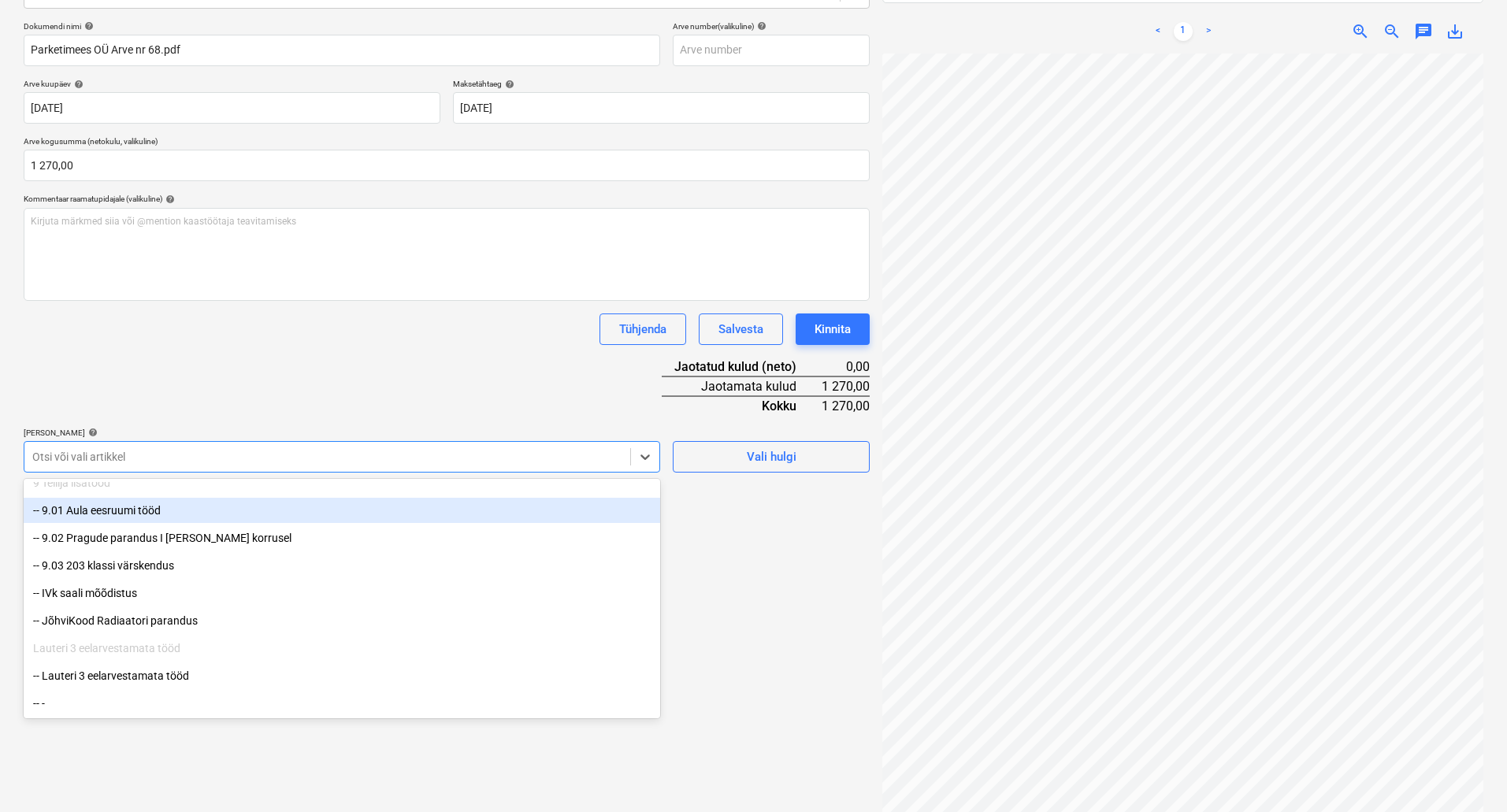
click at [159, 512] on div "-- 9.01 Aula eesruumi tööd" at bounding box center [342, 510] width 636 height 26
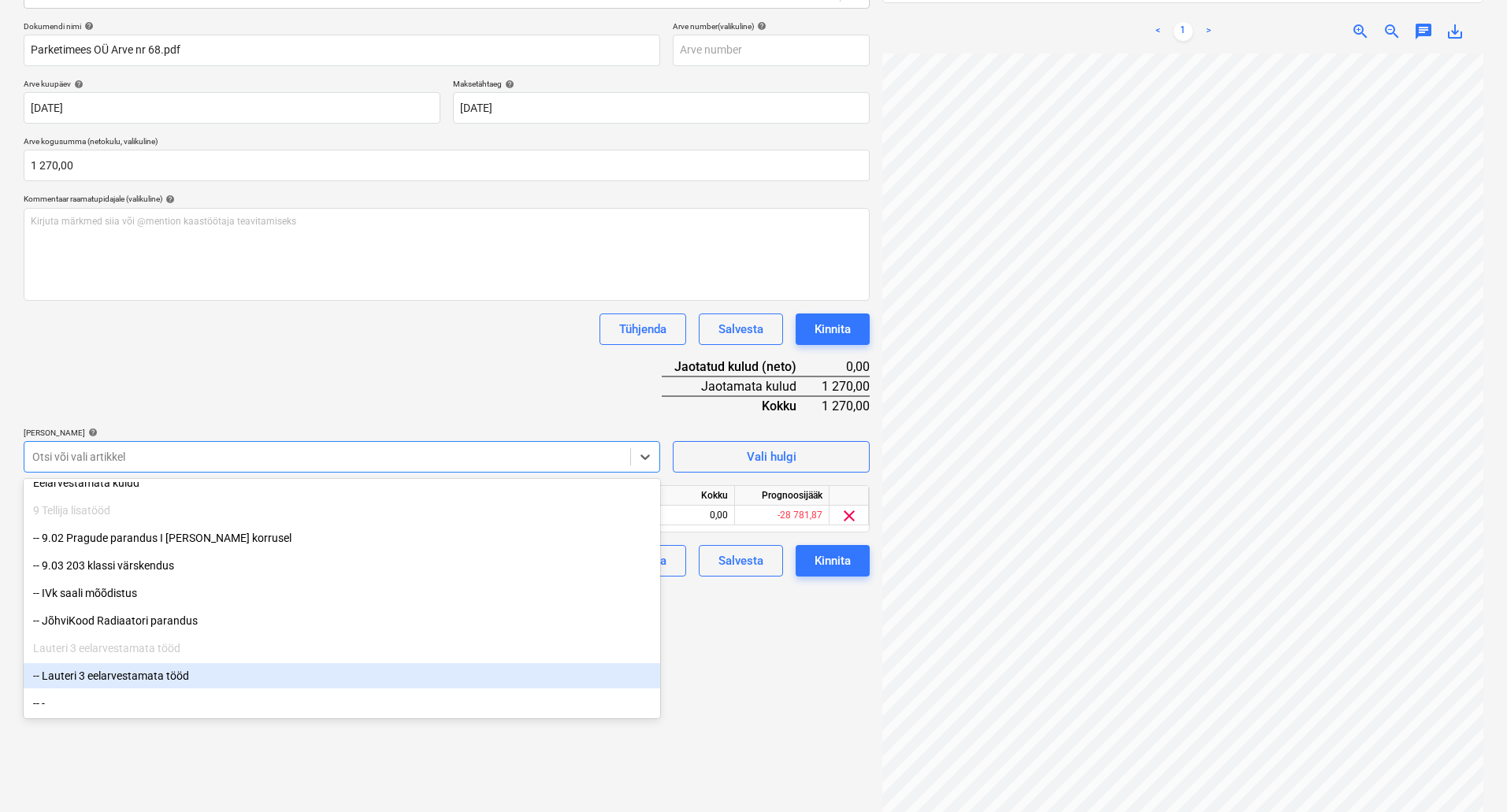
click at [818, 668] on div "Failide konteerimine Vali ettevõte Parketimees OÜ [PERSON_NAME] uus ettevõte Va…" at bounding box center [446, 341] width 859 height 973
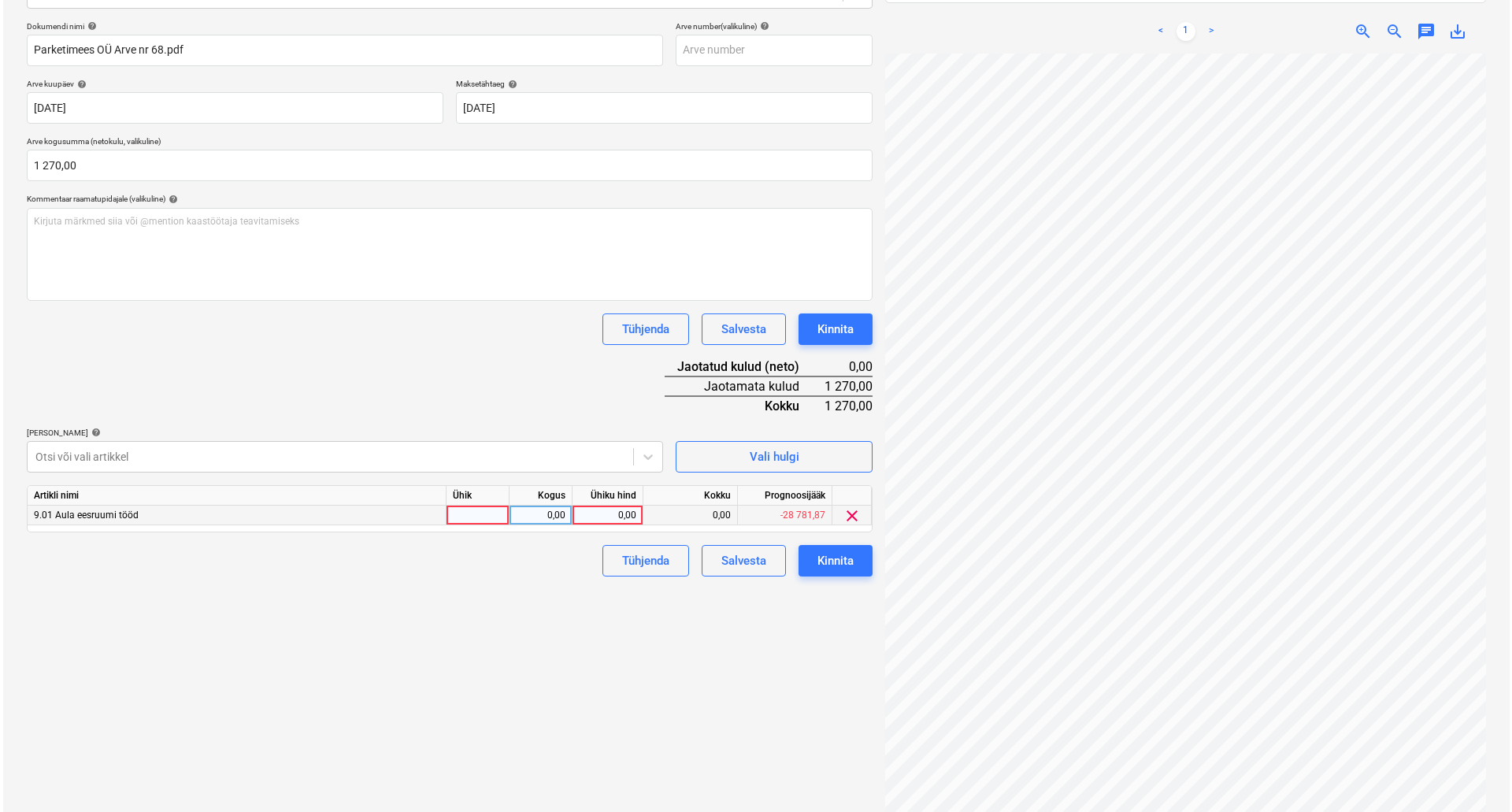
scroll to position [0, 228]
click at [597, 510] on div "0,00" at bounding box center [605, 516] width 58 height 20
type input "1270"
click at [610, 683] on div "Failide konteerimine Vali ettevõte Parketimees OÜ [PERSON_NAME] uus ettevõte Va…" at bounding box center [446, 341] width 859 height 973
click at [834, 564] on div "Kinnita" at bounding box center [832, 560] width 36 height 21
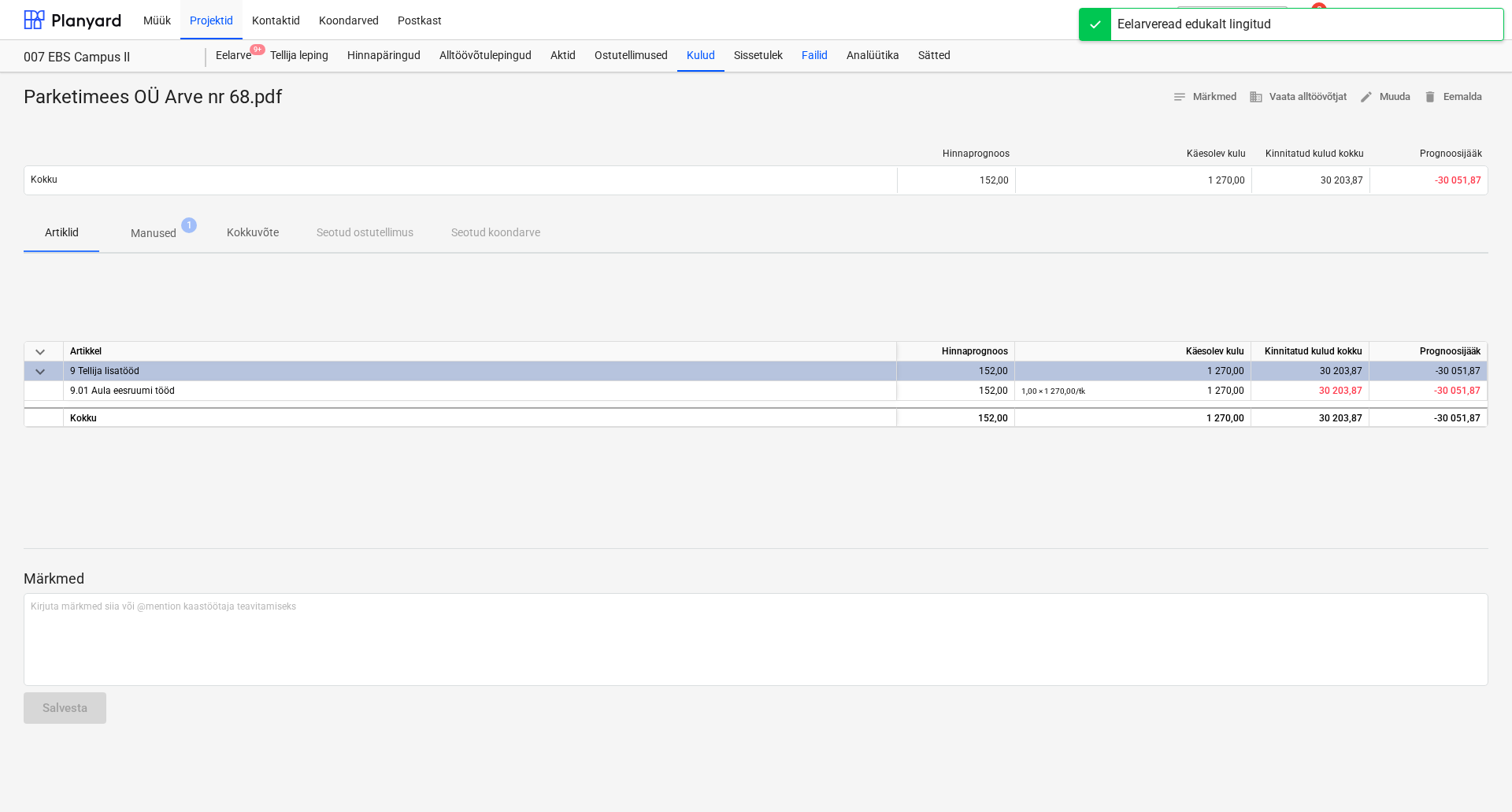
click at [813, 60] on div "Failid" at bounding box center [814, 56] width 45 height 31
